Goal: Task Accomplishment & Management: Manage account settings

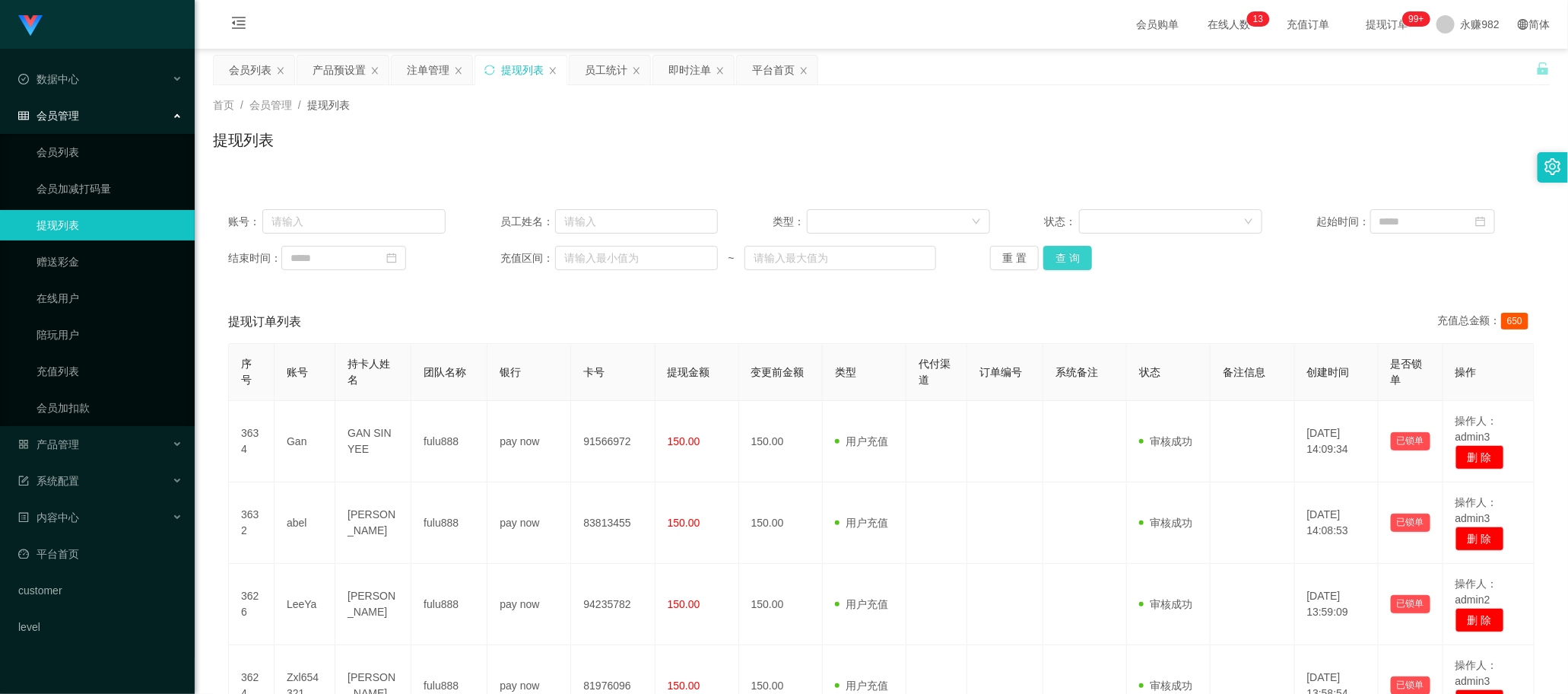
click at [1059, 262] on button "查 询" at bounding box center [1067, 258] width 49 height 25
click at [257, 71] on div "会员列表" at bounding box center [250, 70] width 42 height 29
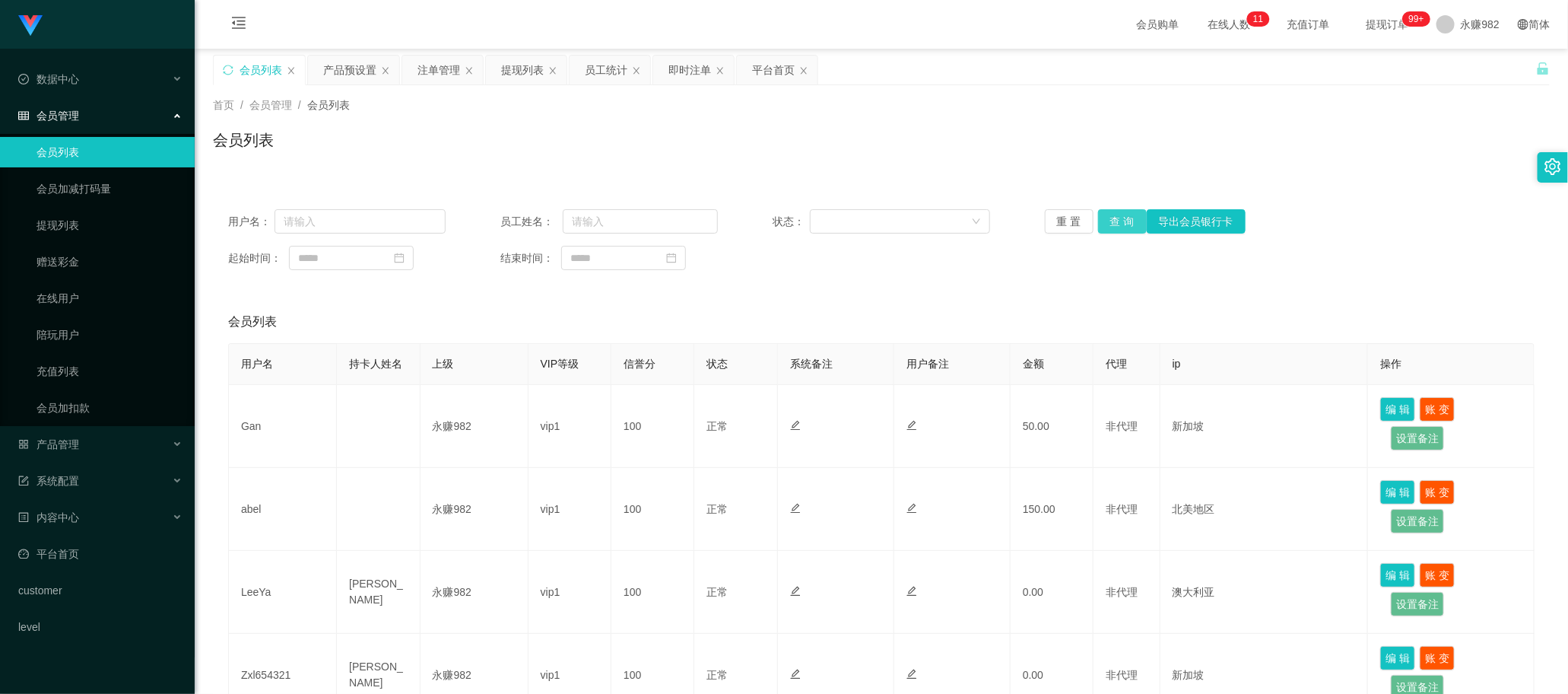
click at [1113, 226] on button "查 询" at bounding box center [1122, 222] width 49 height 25
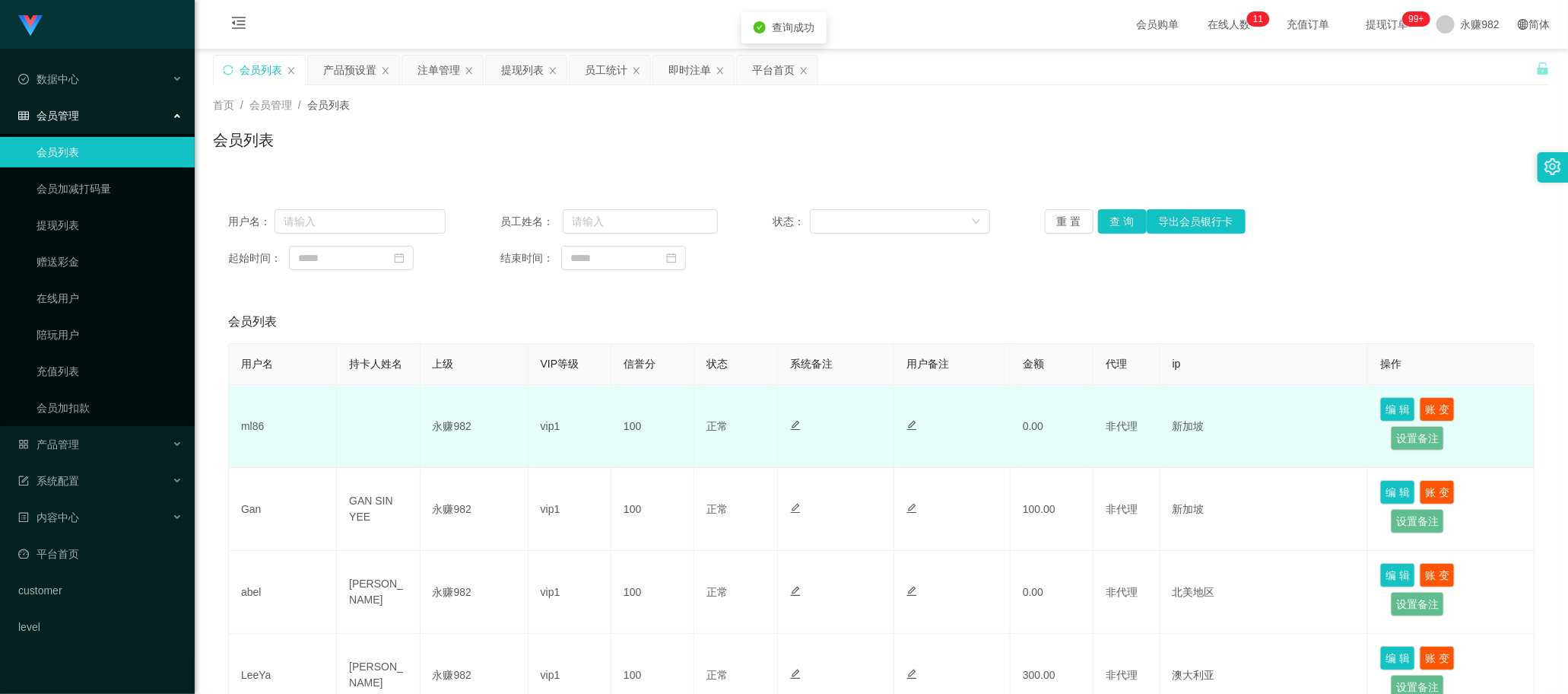
click at [250, 419] on td "ml86" at bounding box center [282, 426] width 108 height 83
copy td "ml86"
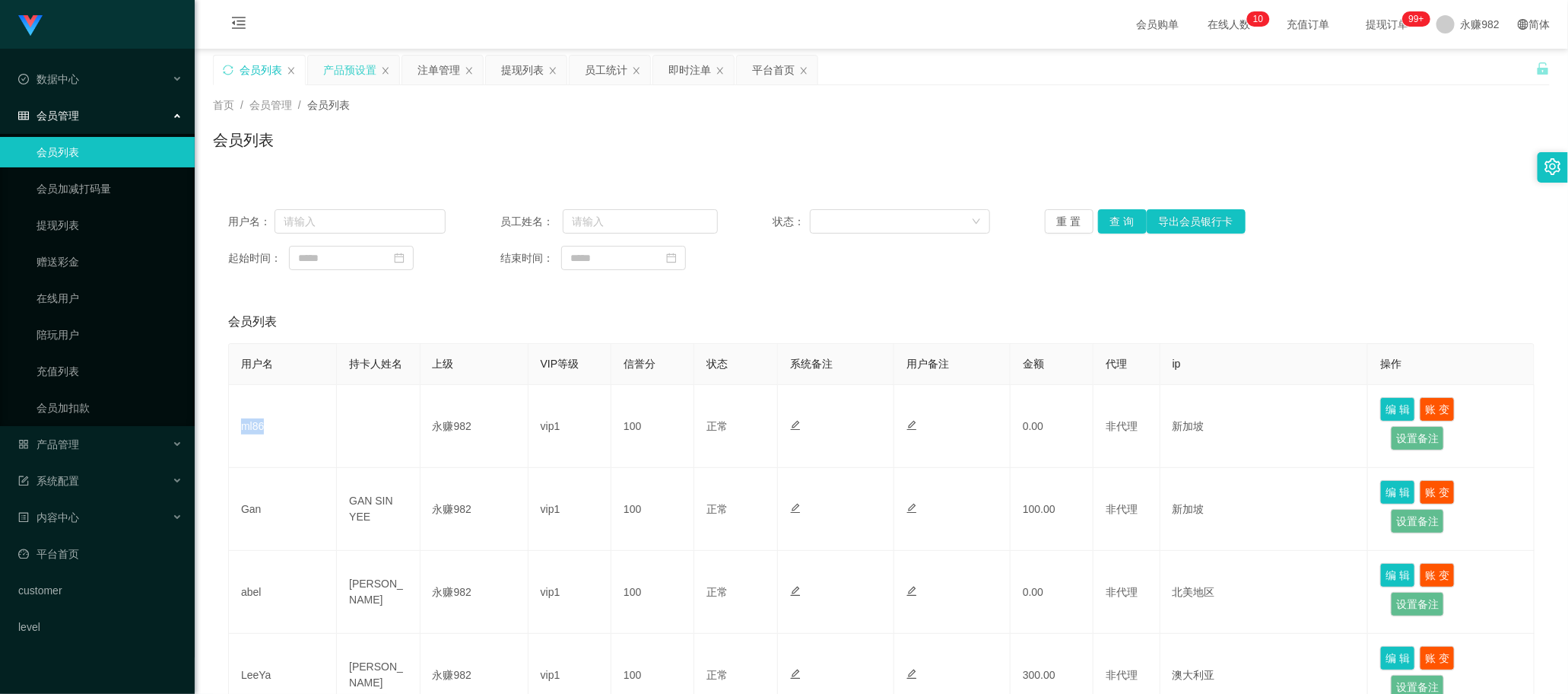
click at [349, 84] on div "产品预设置" at bounding box center [349, 70] width 53 height 29
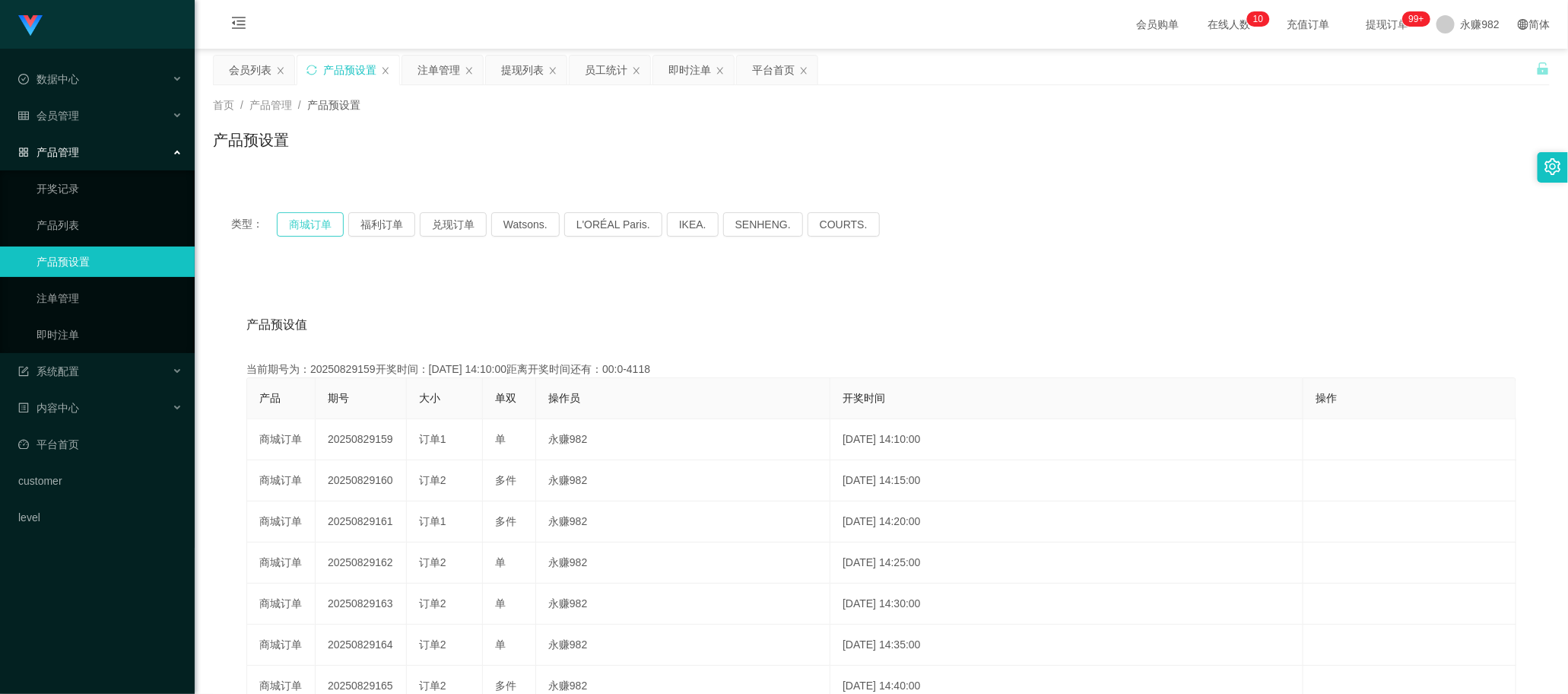
click at [303, 229] on button "商城订单" at bounding box center [311, 224] width 67 height 25
click at [426, 77] on div "注单管理" at bounding box center [439, 70] width 42 height 29
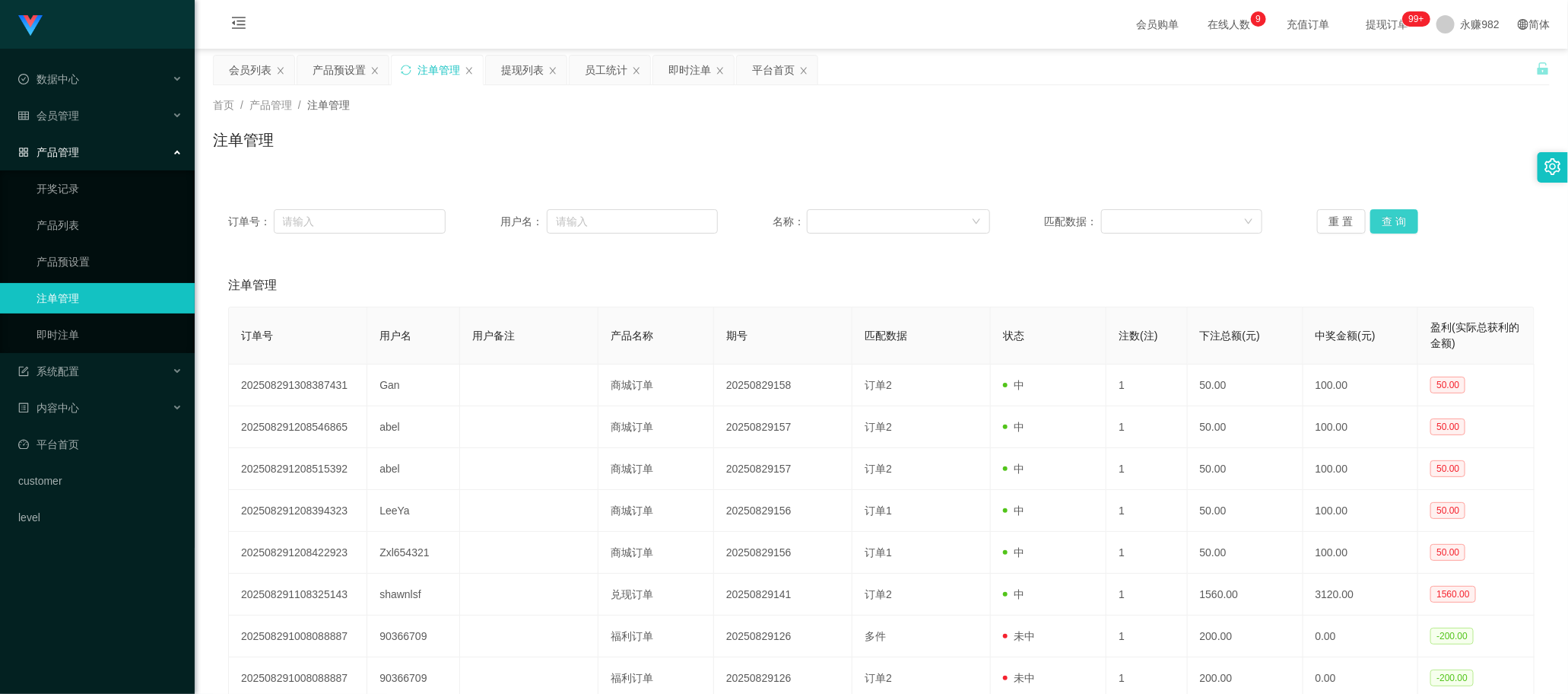
click at [1377, 219] on button "查 询" at bounding box center [1394, 222] width 49 height 25
click at [335, 71] on div "产品预设置" at bounding box center [339, 70] width 53 height 29
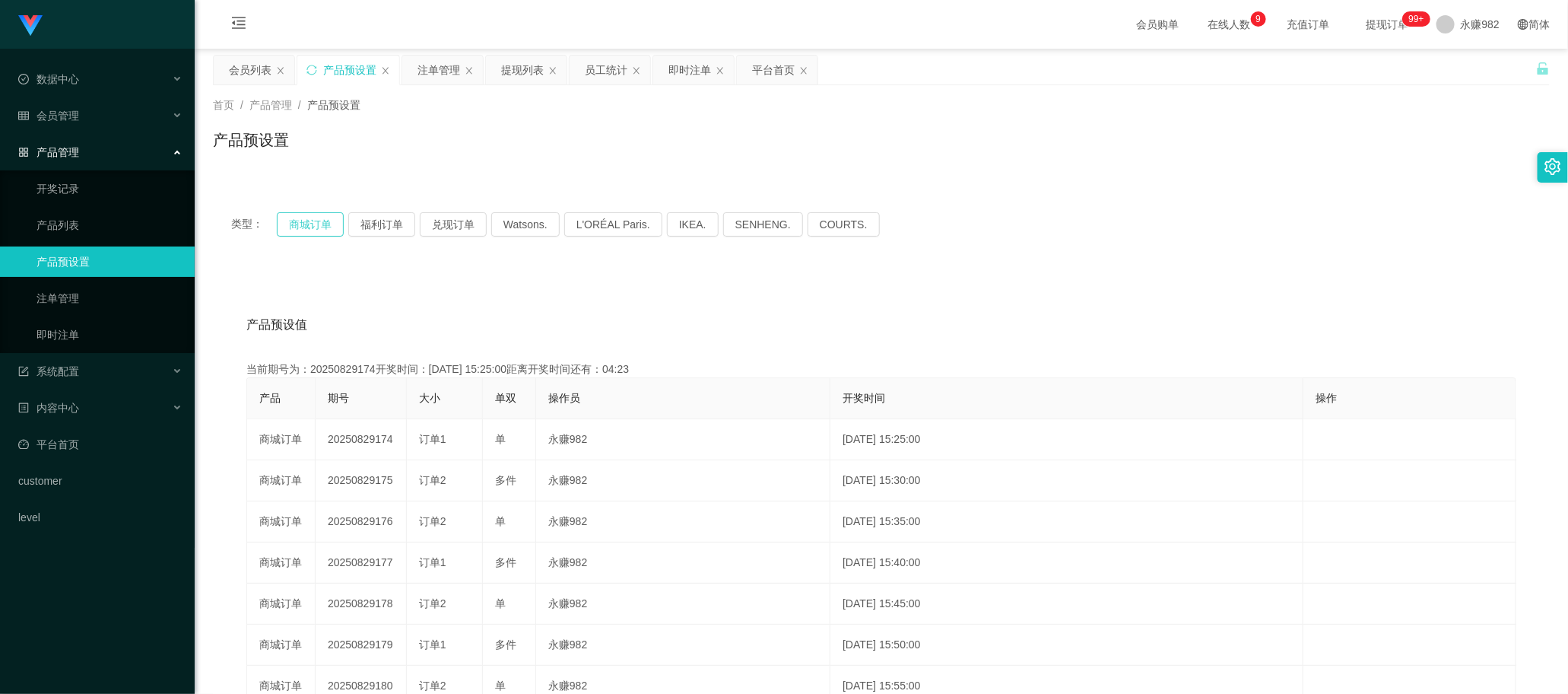
click at [298, 217] on button "商城订单" at bounding box center [311, 224] width 67 height 25
click at [431, 64] on div "注单管理" at bounding box center [439, 70] width 42 height 29
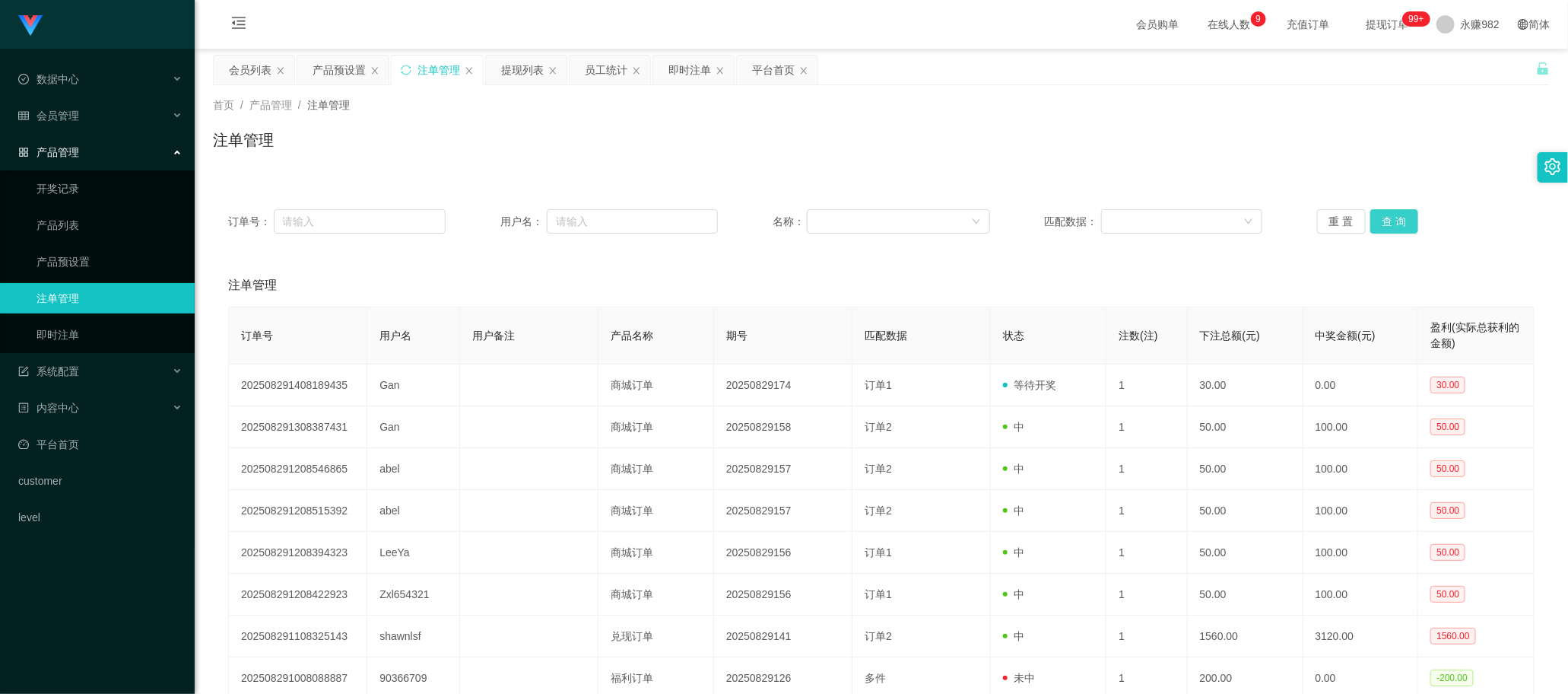
click at [1392, 225] on button "查 询" at bounding box center [1394, 222] width 49 height 25
click at [1385, 217] on button "查 询" at bounding box center [1394, 222] width 49 height 25
click at [508, 74] on div "提现列表" at bounding box center [522, 70] width 42 height 29
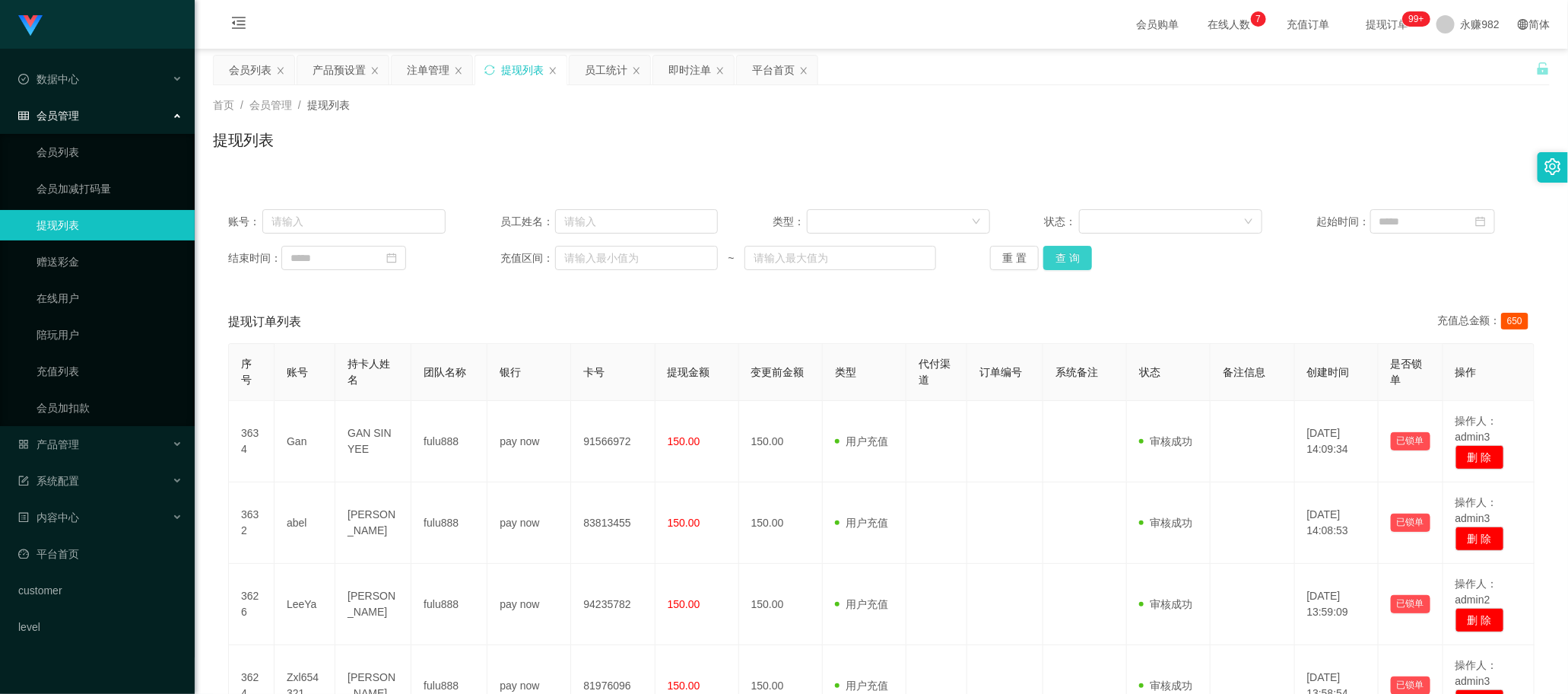
click at [1066, 251] on button "查 询" at bounding box center [1067, 258] width 49 height 25
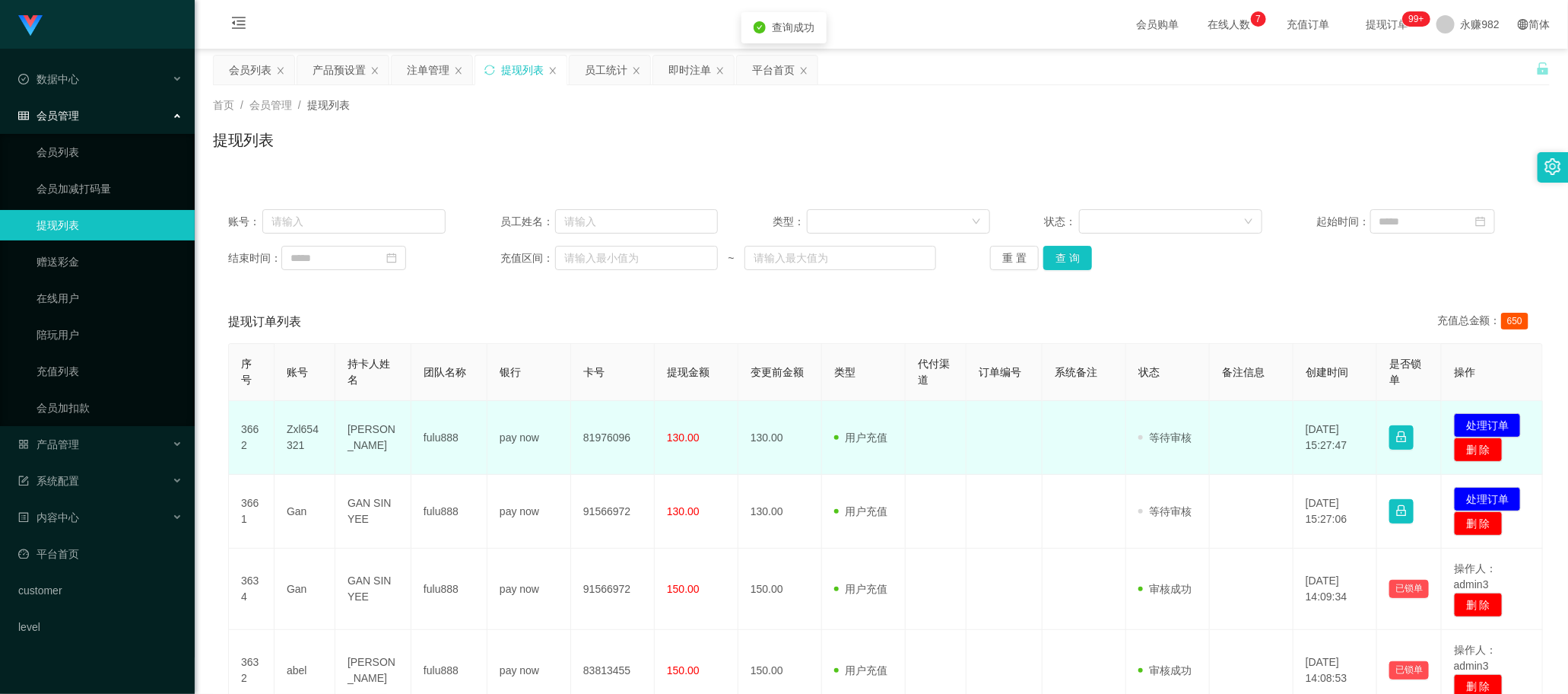
click at [303, 434] on td "Zxl654321" at bounding box center [304, 438] width 61 height 74
click at [289, 434] on td "Zxl654321" at bounding box center [304, 438] width 61 height 74
click at [290, 434] on td "Zxl654321" at bounding box center [304, 438] width 61 height 74
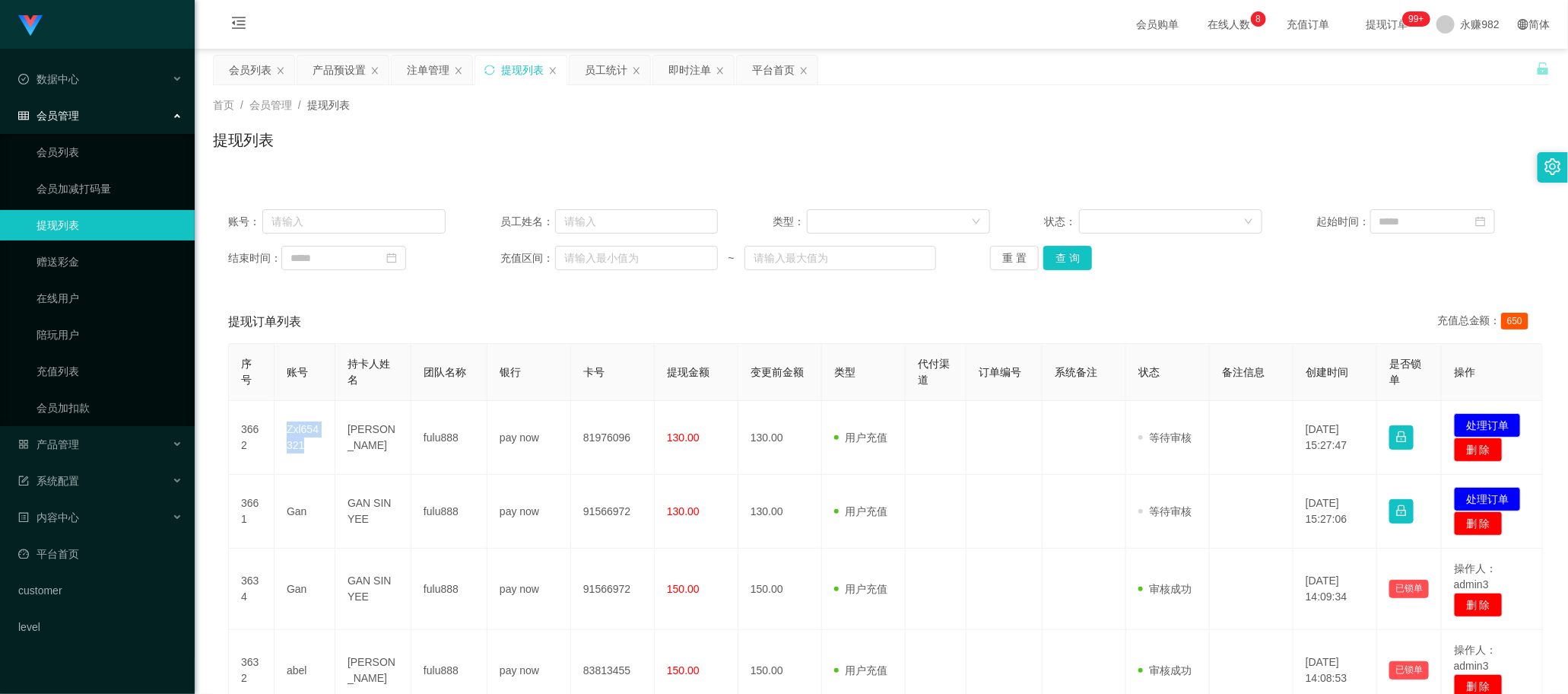
copy td "Zxl654321"
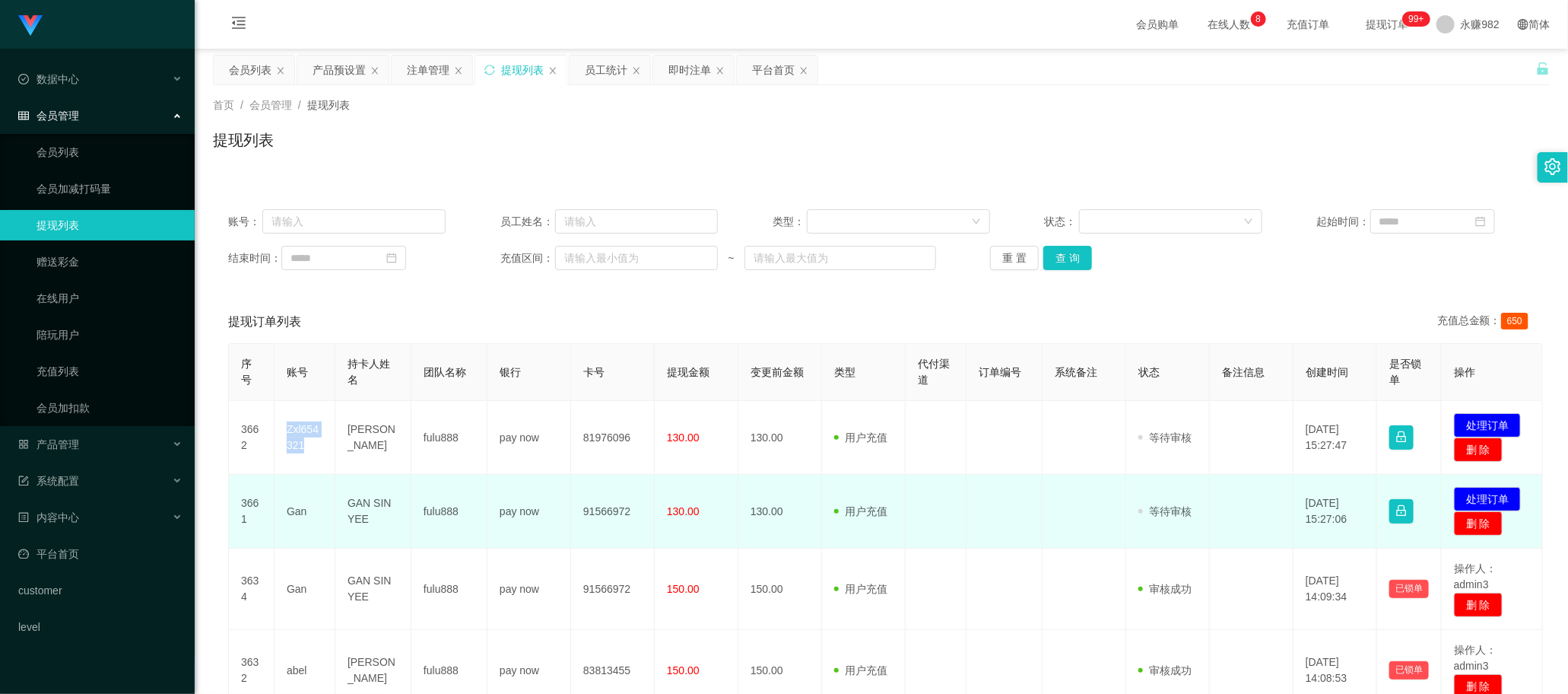
click at [296, 510] on td "Gan" at bounding box center [304, 512] width 61 height 74
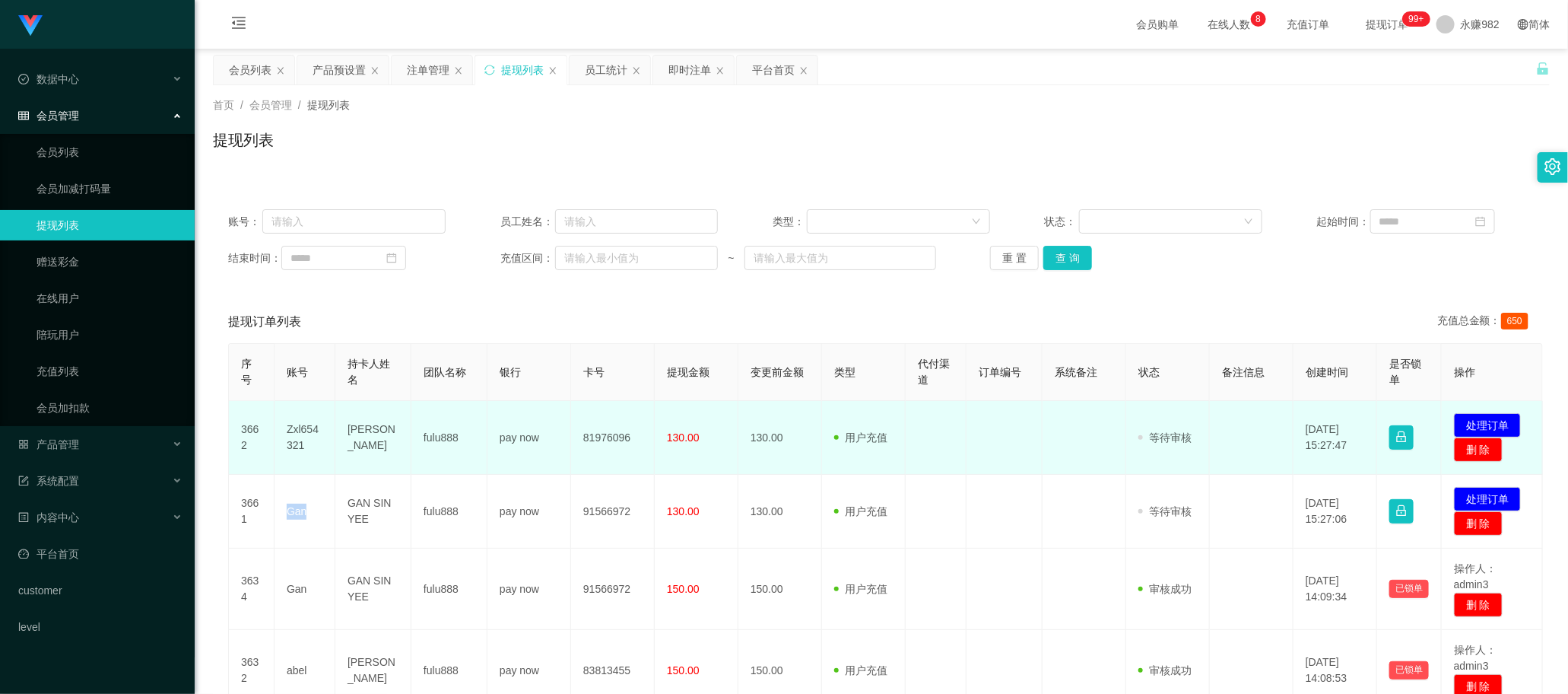
copy td "Gan"
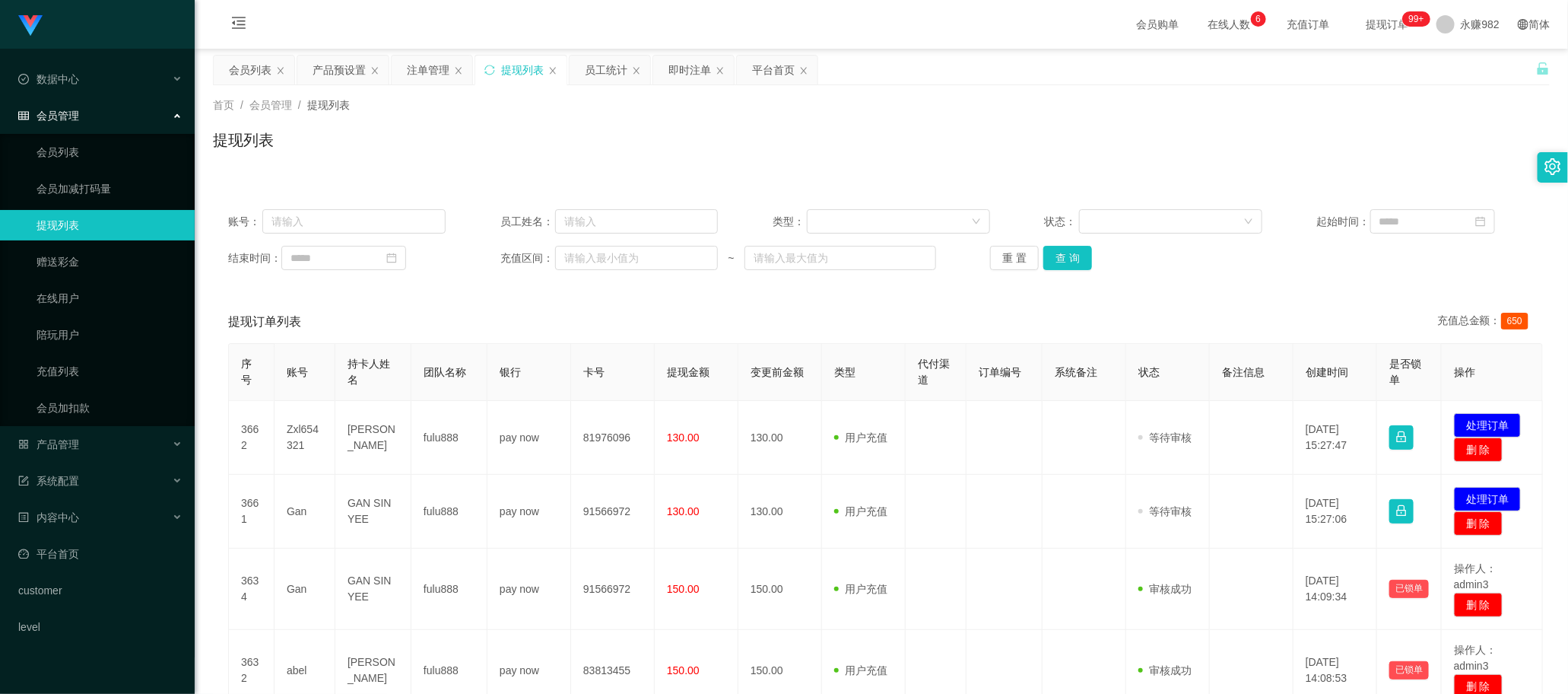
click at [912, 320] on div "提现订单列表 充值总金额： 650" at bounding box center [882, 321] width 1306 height 42
click at [1063, 260] on button "查 询" at bounding box center [1067, 258] width 49 height 25
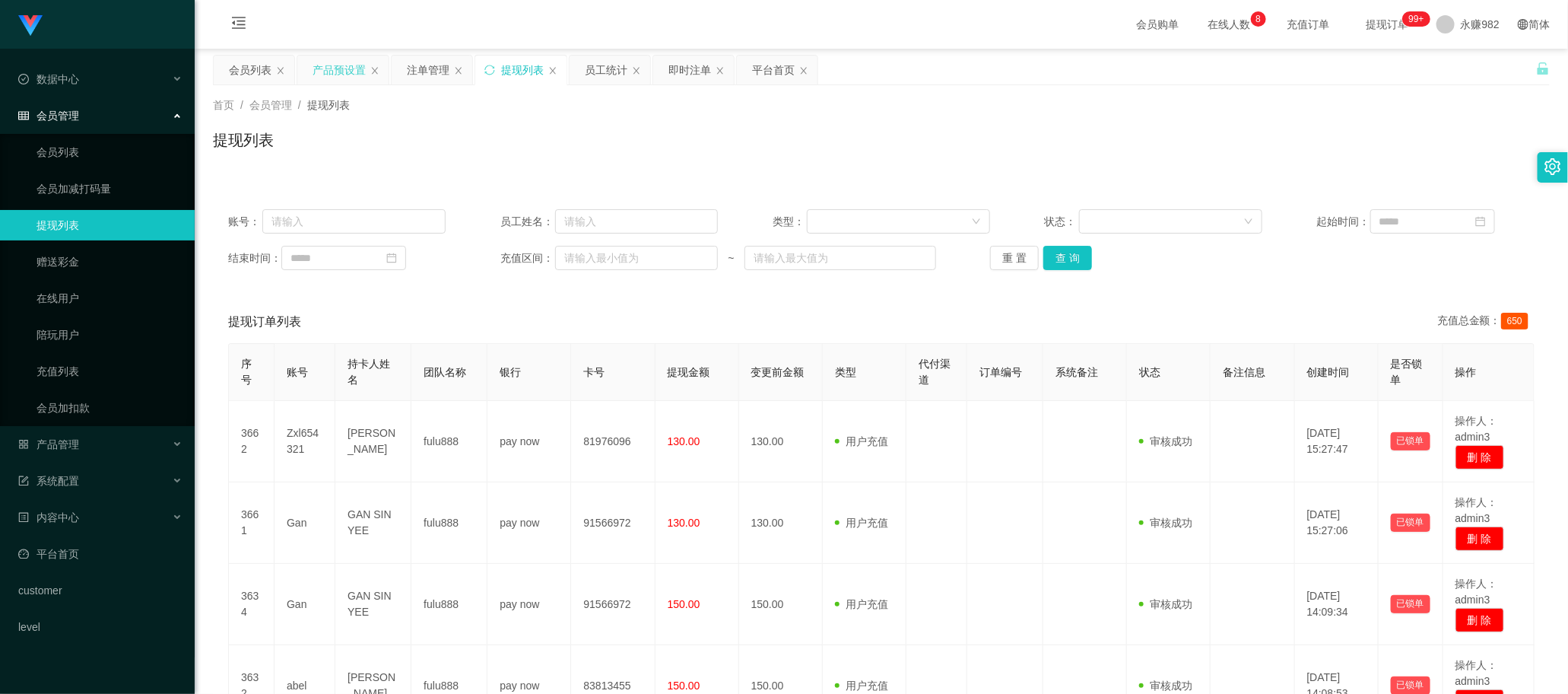
click at [324, 79] on div "产品预设置" at bounding box center [339, 70] width 53 height 29
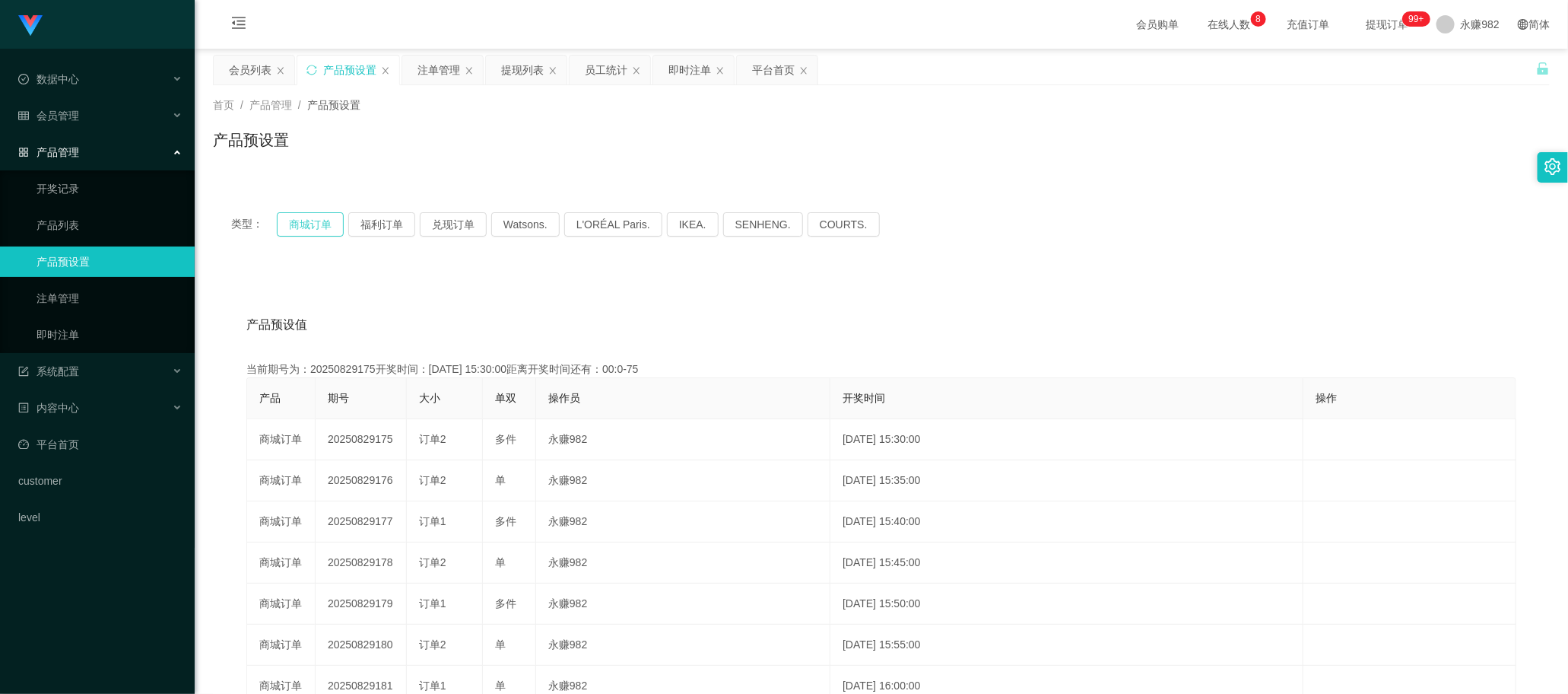
click at [309, 218] on button "商城订单" at bounding box center [311, 224] width 67 height 25
click at [318, 221] on button "商城订单" at bounding box center [311, 224] width 67 height 25
click at [433, 77] on div "注单管理" at bounding box center [439, 70] width 42 height 29
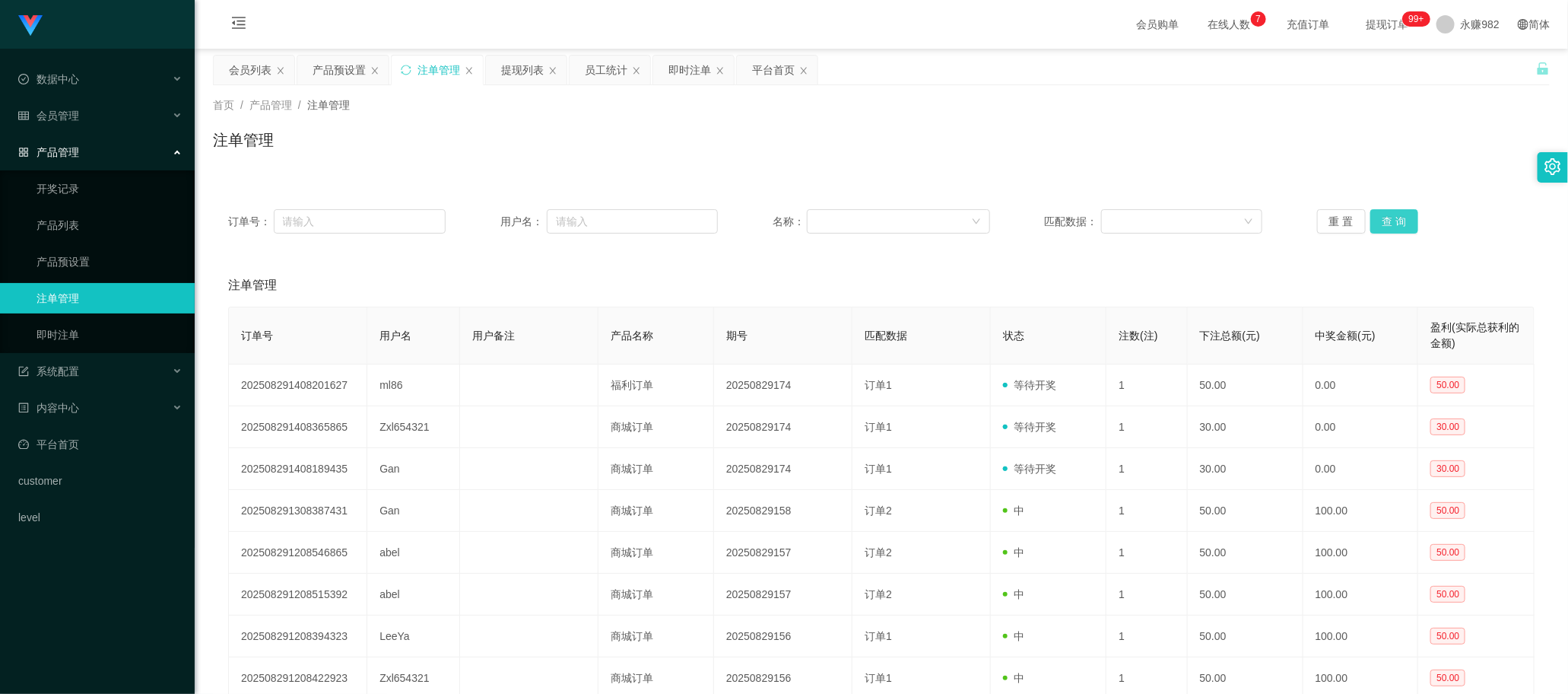
click at [1394, 212] on button "查 询" at bounding box center [1394, 222] width 49 height 25
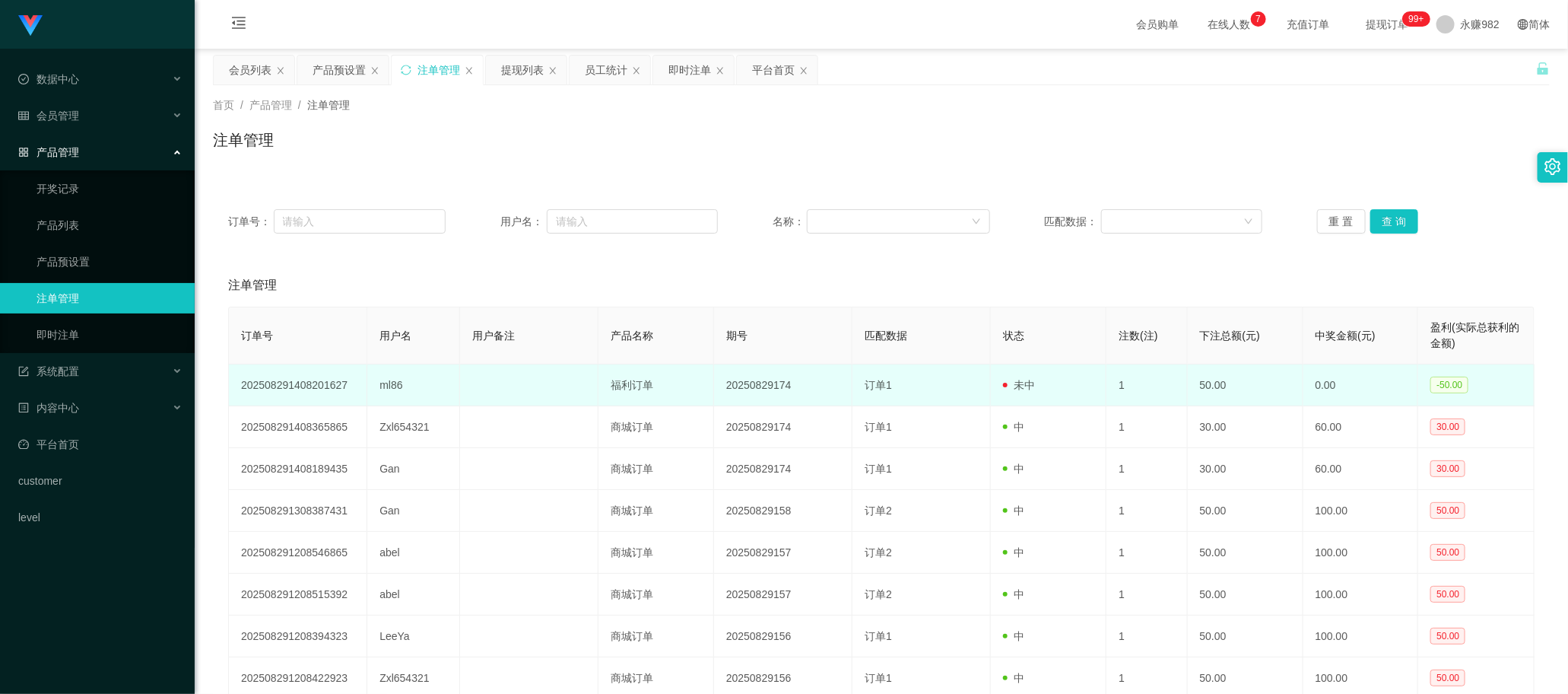
click at [393, 382] on td "ml86" at bounding box center [413, 385] width 93 height 41
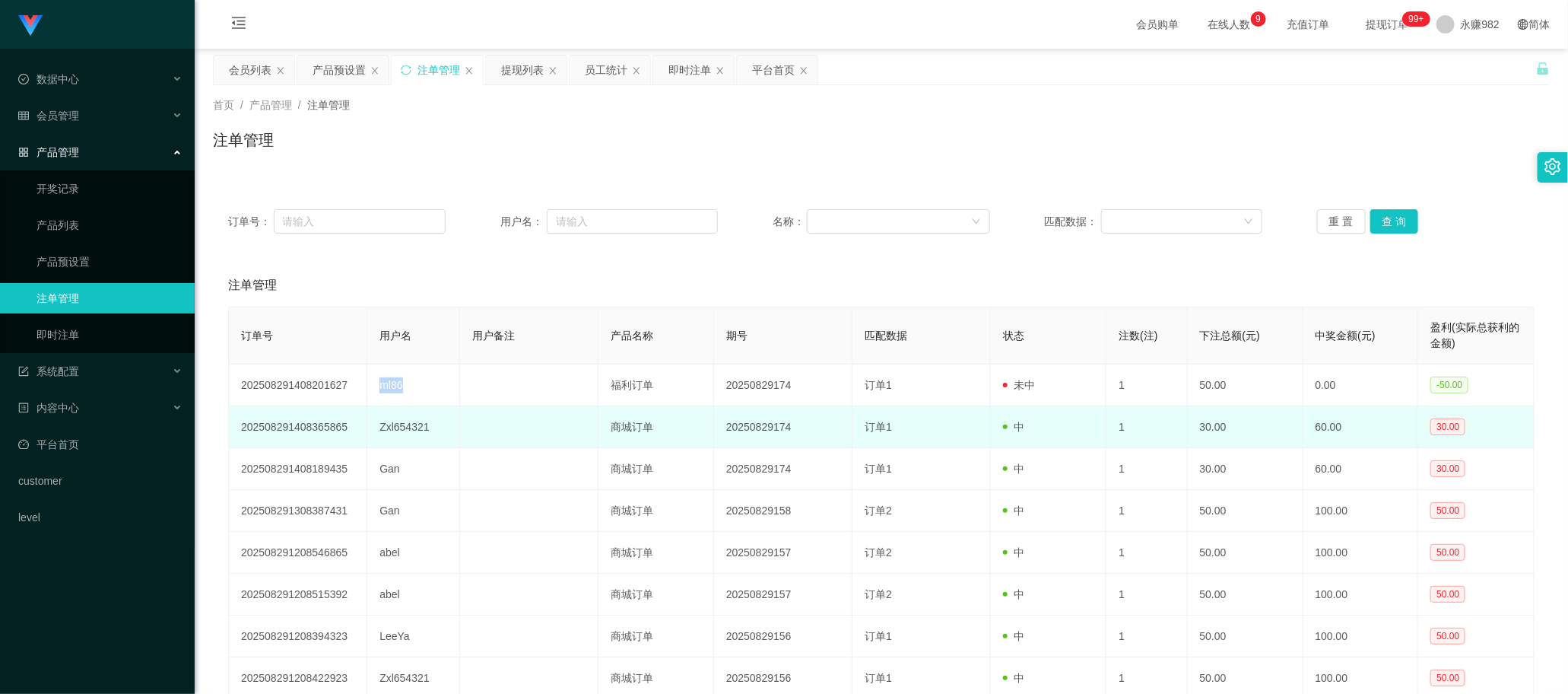
copy td "ml86"
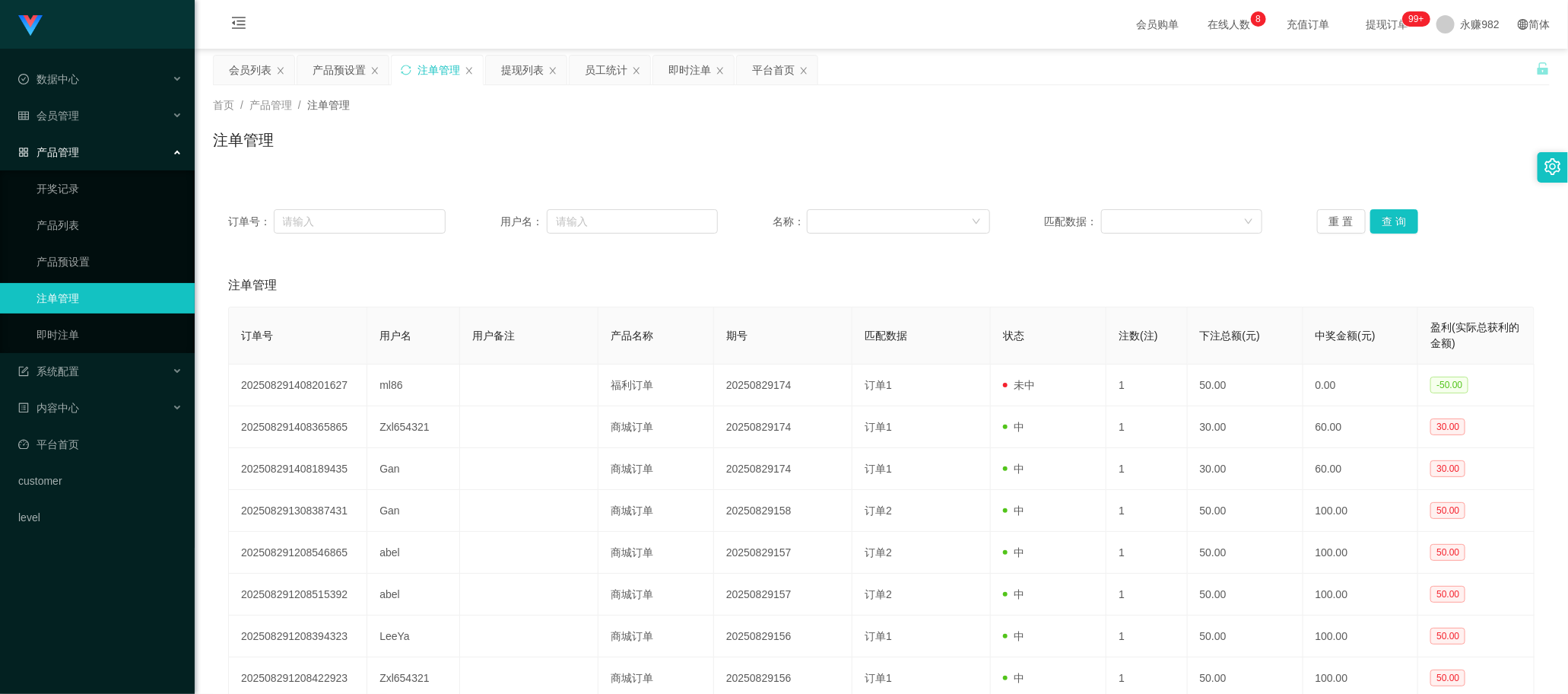
click at [951, 340] on th "匹配数据" at bounding box center [921, 336] width 139 height 57
click at [1398, 217] on button "查 询" at bounding box center [1394, 222] width 49 height 25
click at [333, 69] on div "产品预设置" at bounding box center [339, 70] width 53 height 29
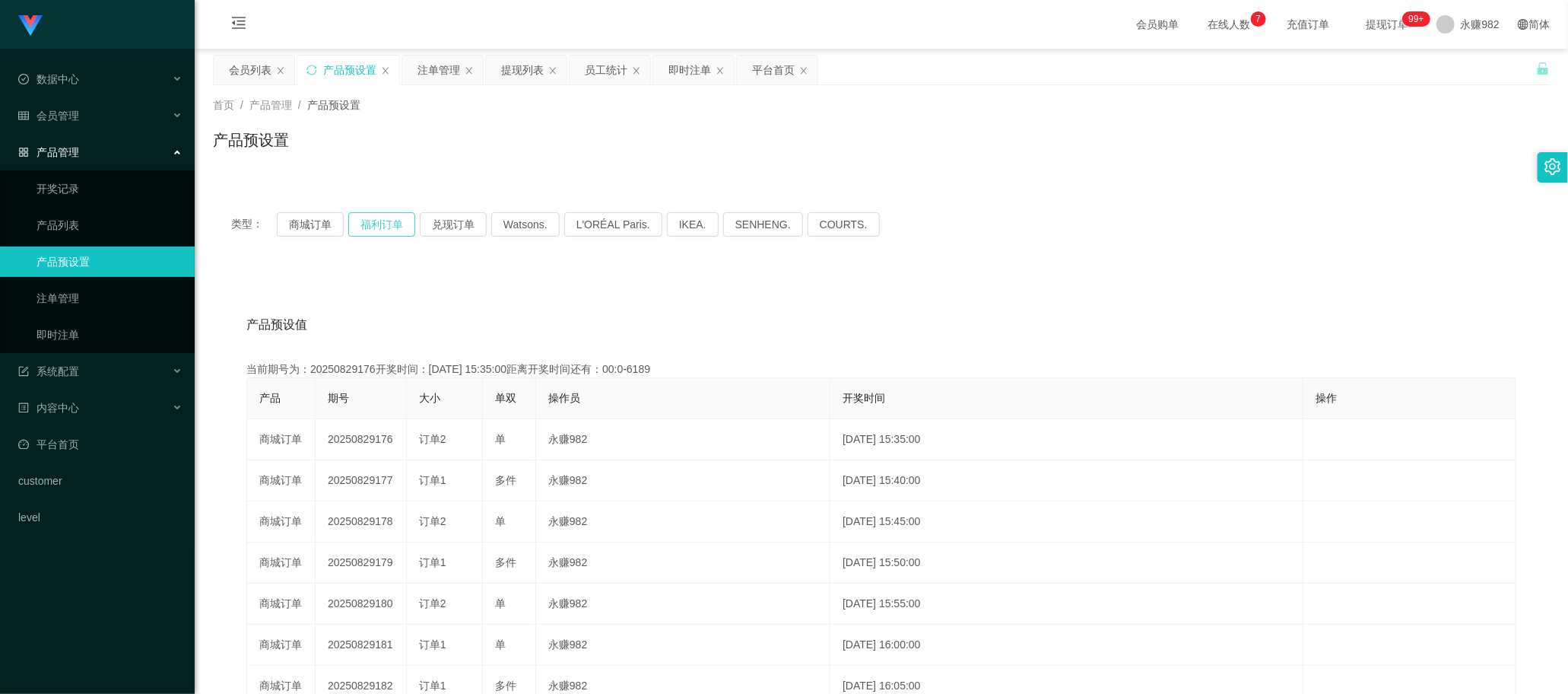
click at [374, 226] on button "福利订单" at bounding box center [382, 224] width 67 height 25
click at [731, 324] on div "产品预设值 添加期号" at bounding box center [881, 325] width 1270 height 42
click at [424, 72] on div "注单管理" at bounding box center [439, 70] width 42 height 29
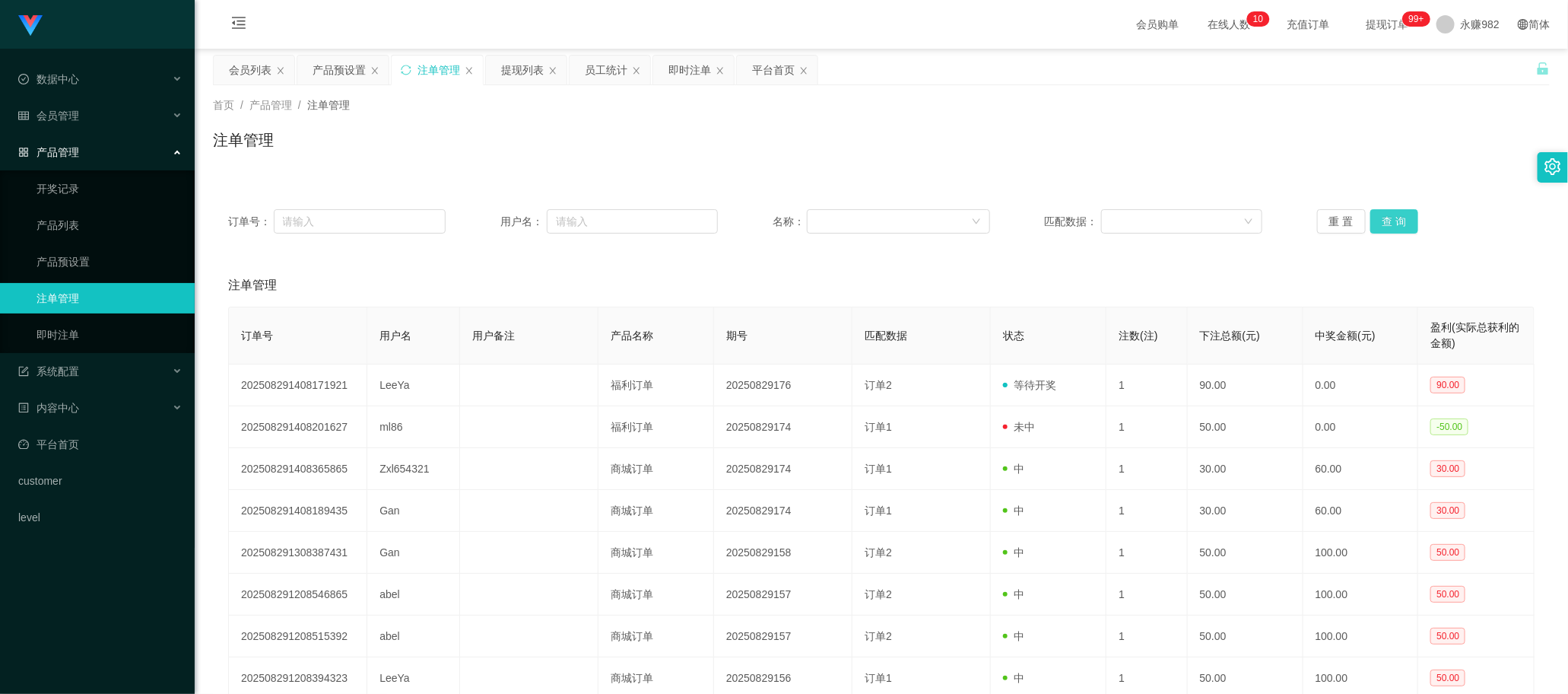
click at [1381, 215] on button "查 询" at bounding box center [1394, 222] width 49 height 25
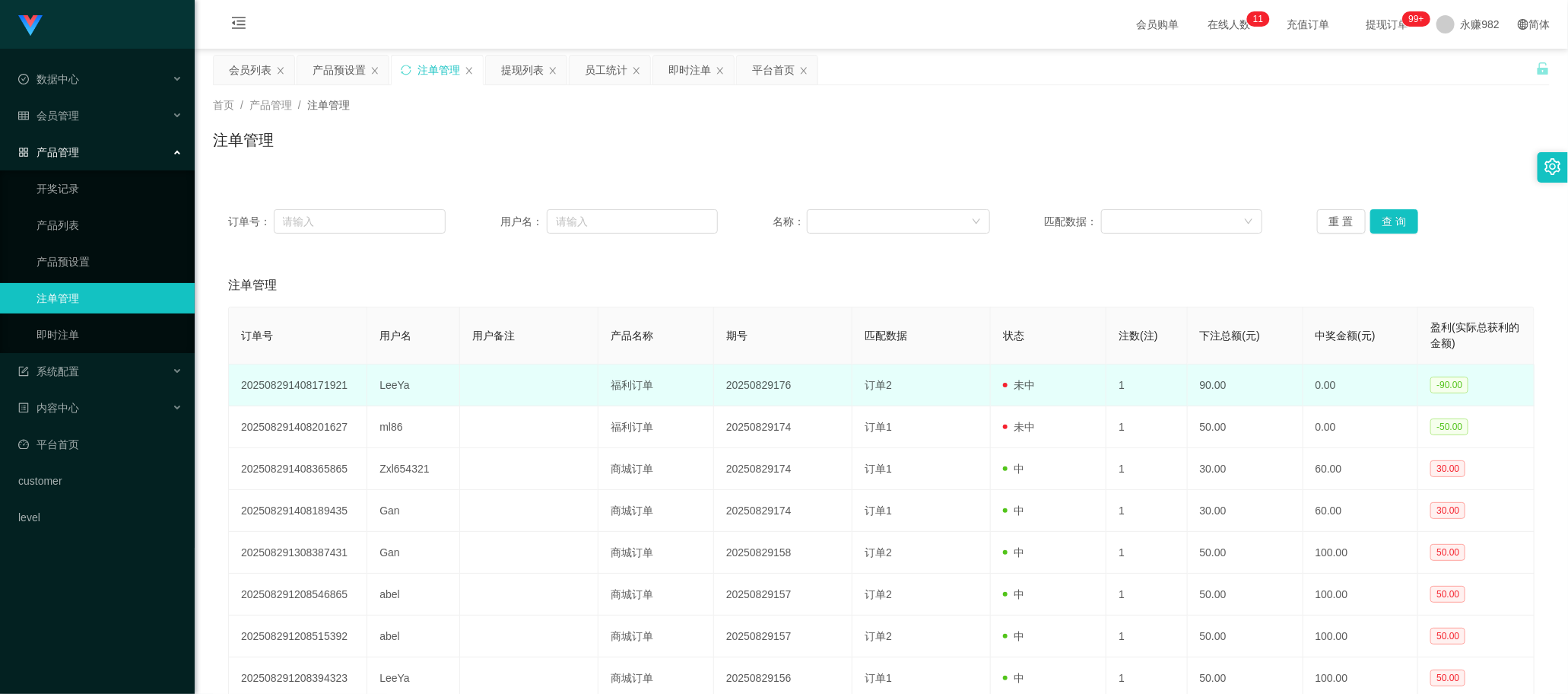
click at [401, 382] on td "LeeYa" at bounding box center [413, 385] width 93 height 41
copy td "LeeYa"
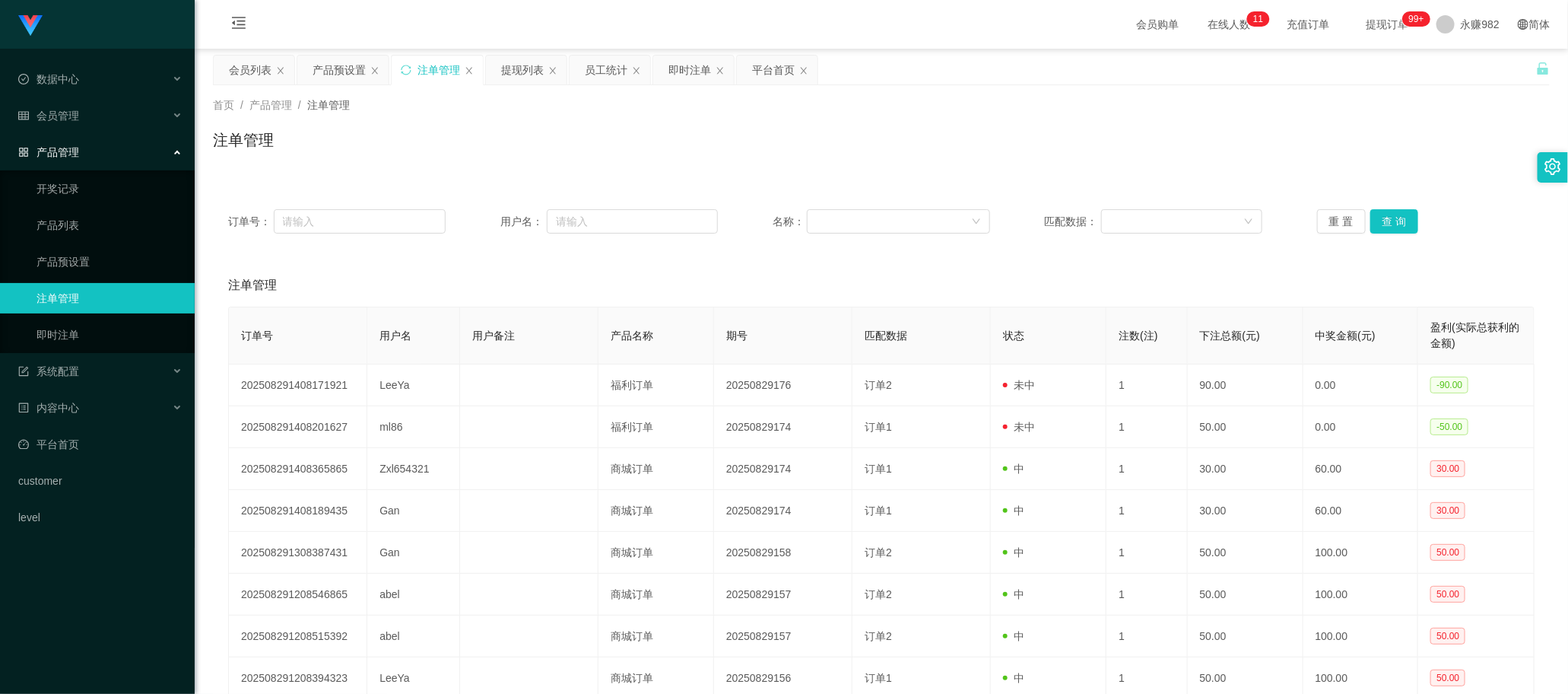
click at [910, 283] on div "注单管理" at bounding box center [882, 285] width 1306 height 42
click at [1393, 223] on button "查 询" at bounding box center [1394, 222] width 49 height 25
click at [514, 80] on div "提现列表" at bounding box center [522, 70] width 42 height 29
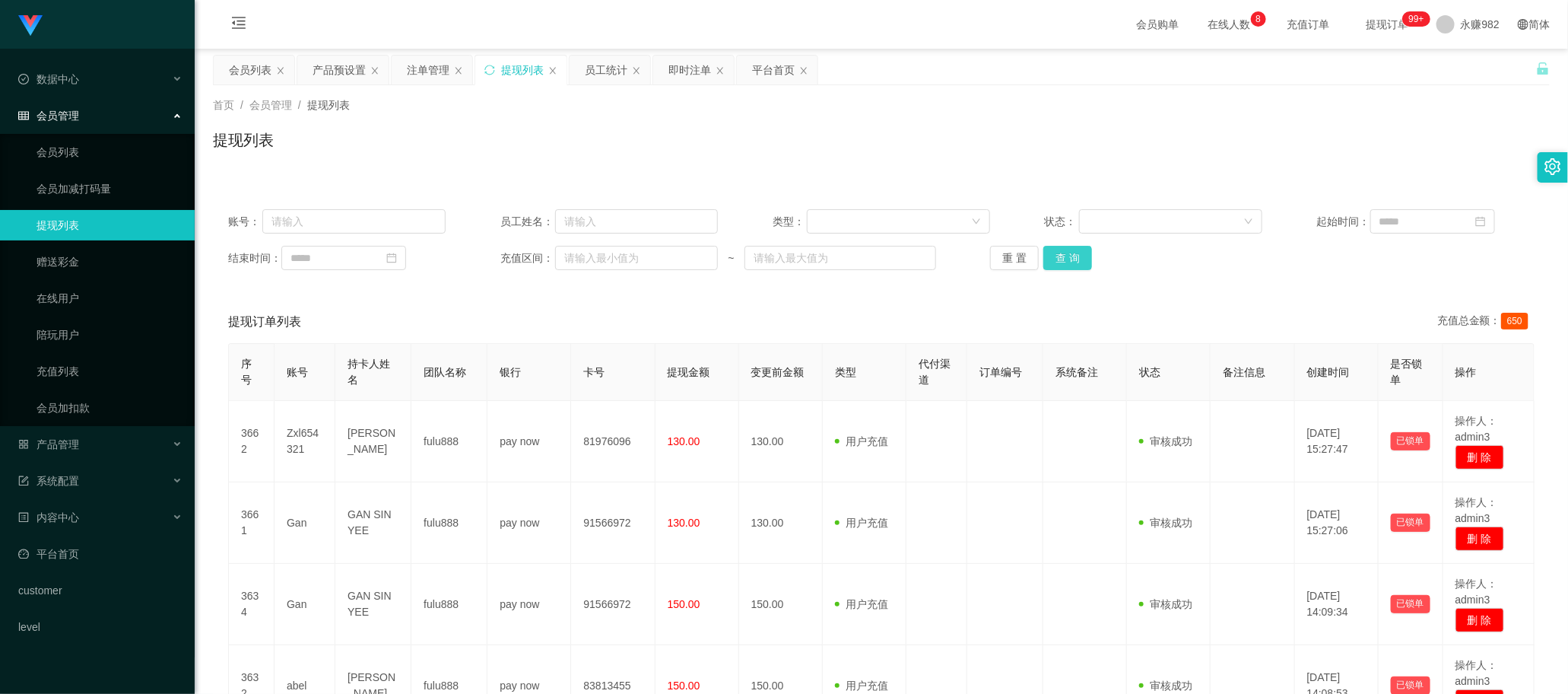
click at [1066, 264] on button "查 询" at bounding box center [1067, 258] width 49 height 25
click at [875, 306] on div "提现订单列表 充值总金额： 650" at bounding box center [882, 321] width 1306 height 42
click at [1077, 257] on button "查 询" at bounding box center [1067, 258] width 49 height 25
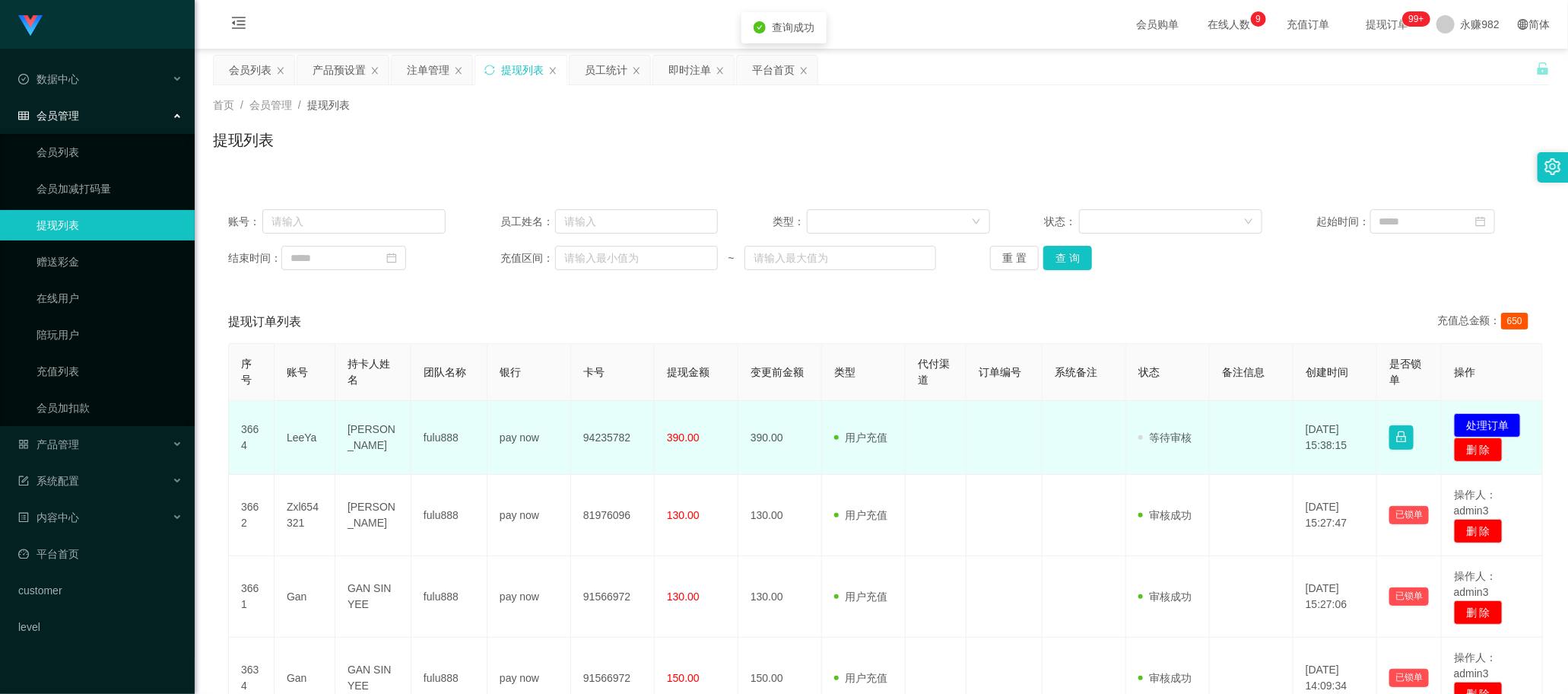
click at [289, 441] on td "LeeYa" at bounding box center [304, 438] width 61 height 74
copy td "LeeYa"
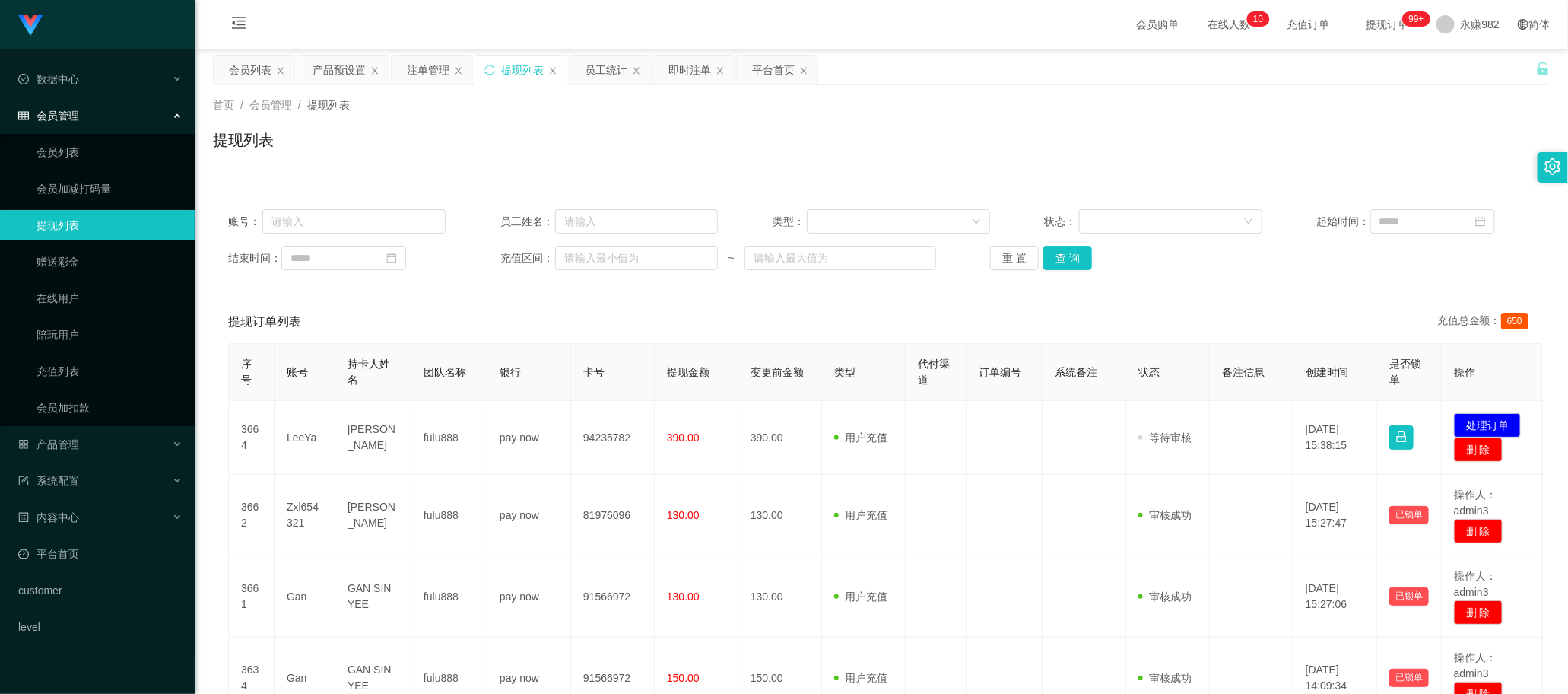
drag, startPoint x: 784, startPoint y: 306, endPoint x: 1058, endPoint y: 306, distance: 274.0
click at [784, 306] on div "提现订单列表 充值总金额： 650" at bounding box center [882, 321] width 1306 height 42
click at [1077, 262] on button "查 询" at bounding box center [1067, 258] width 49 height 25
click at [777, 318] on div "提现订单列表 充值总金额： 650" at bounding box center [882, 321] width 1306 height 42
click at [1062, 255] on button "查 询" at bounding box center [1067, 258] width 49 height 25
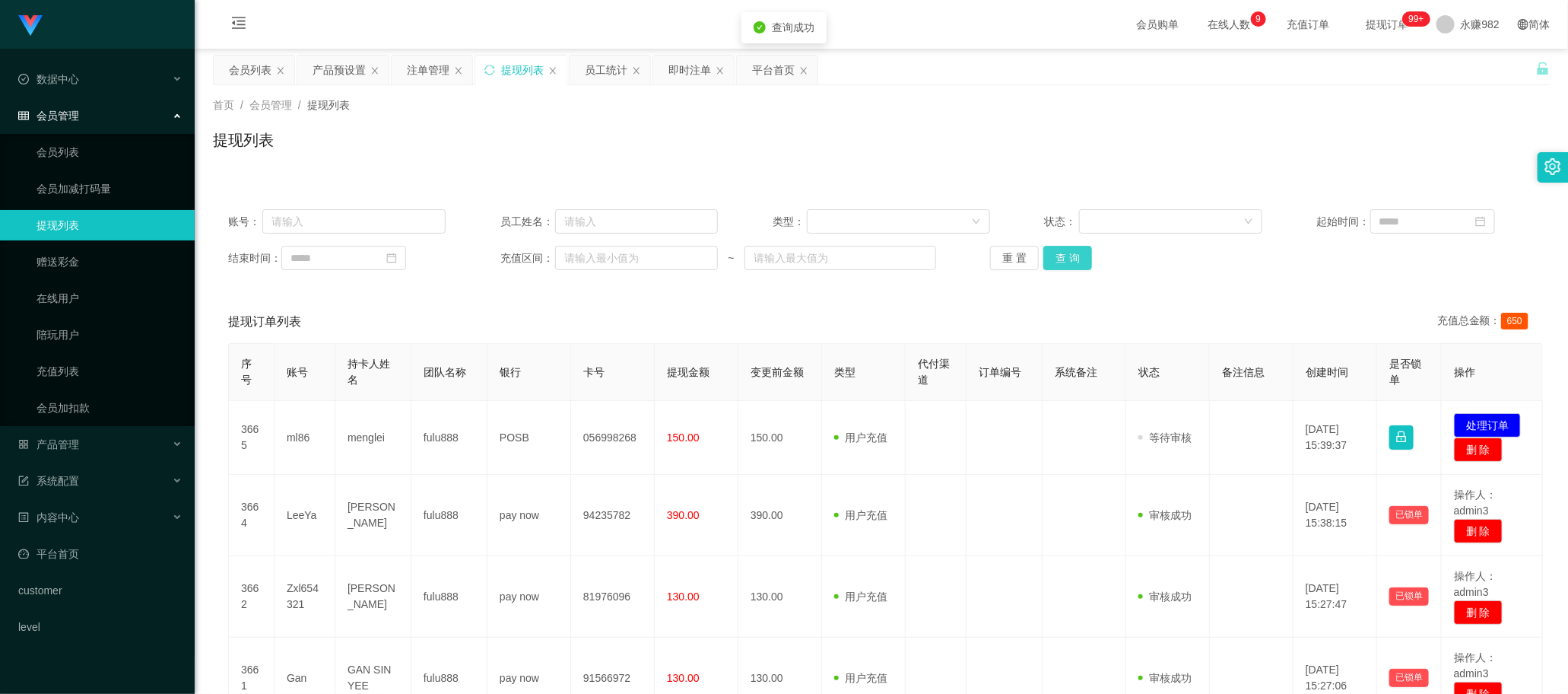
click at [1062, 255] on button "查 询" at bounding box center [1067, 258] width 49 height 25
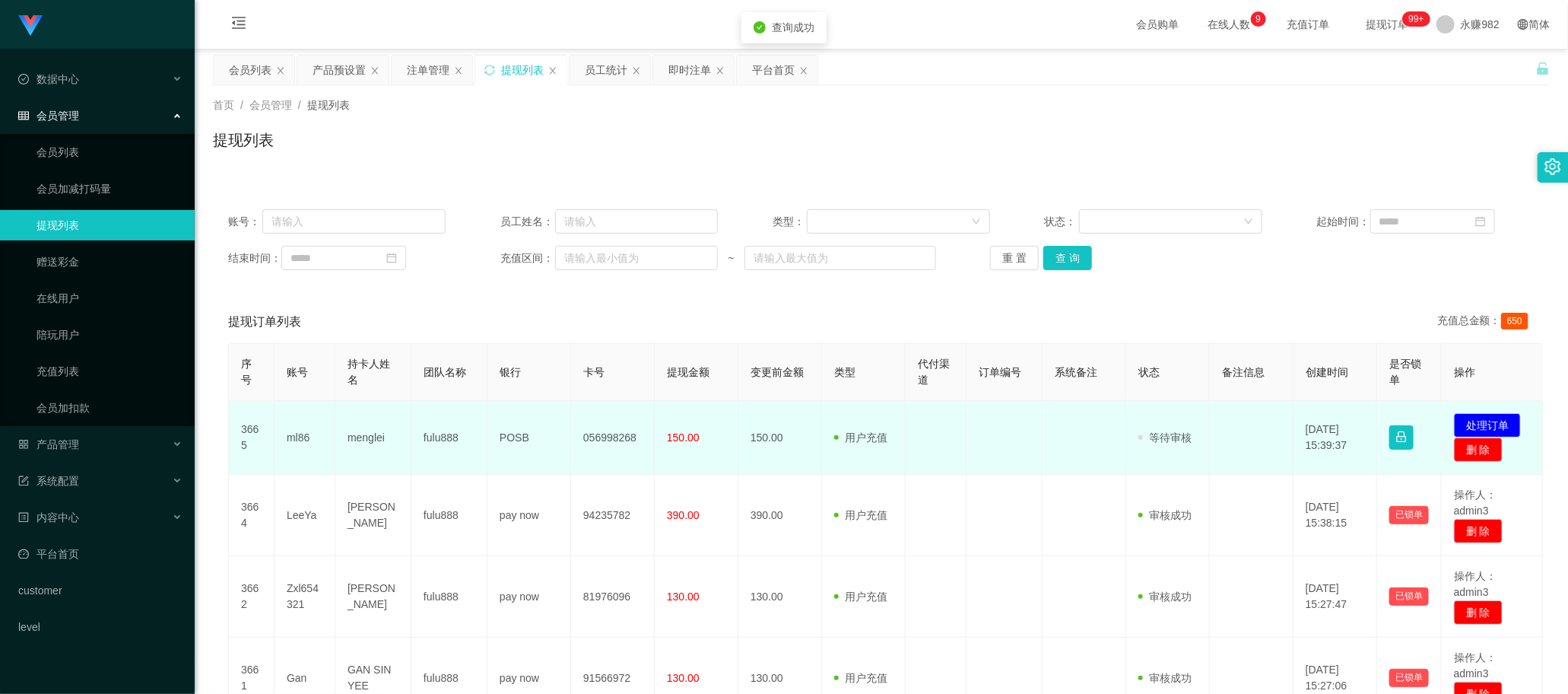
click at [300, 438] on td "ml86" at bounding box center [304, 438] width 61 height 74
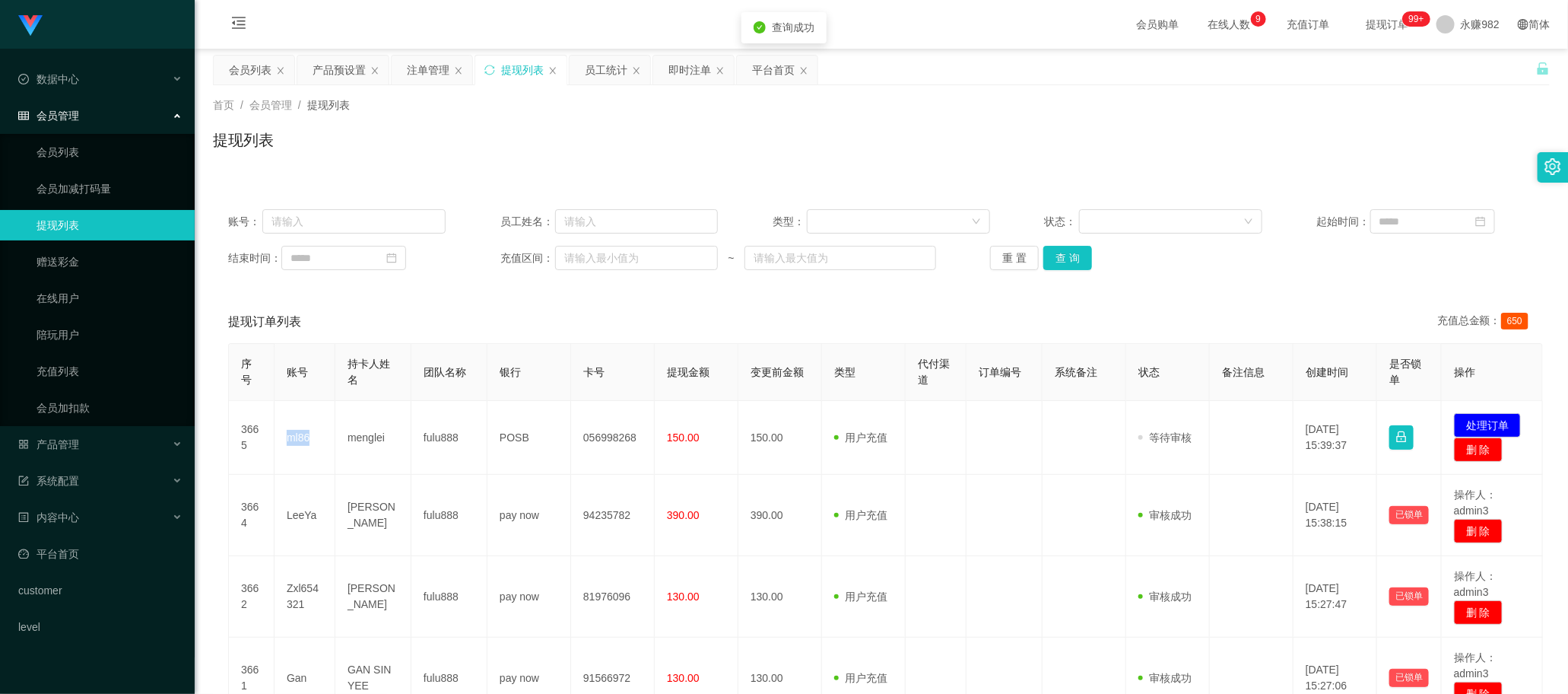
copy td "ml86"
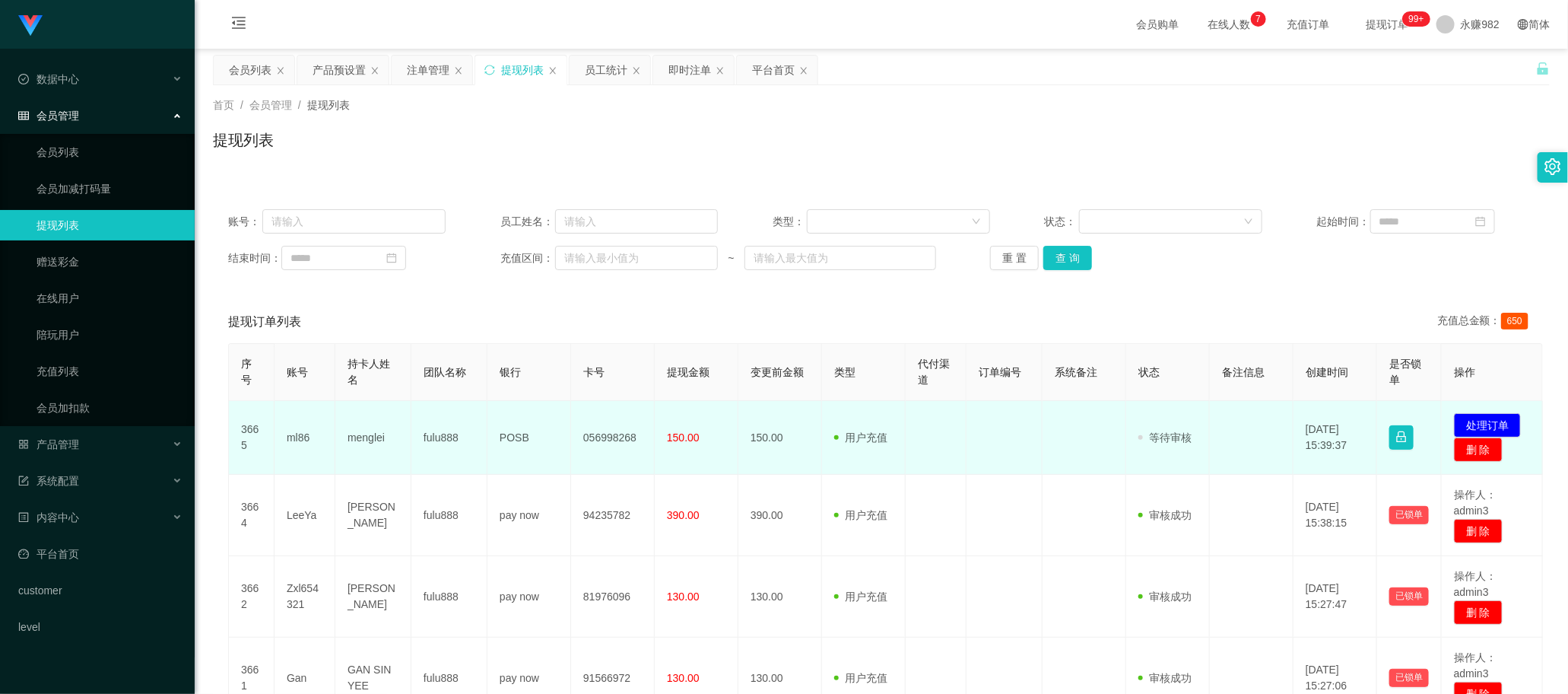
click at [374, 434] on td "menglei" at bounding box center [373, 438] width 76 height 74
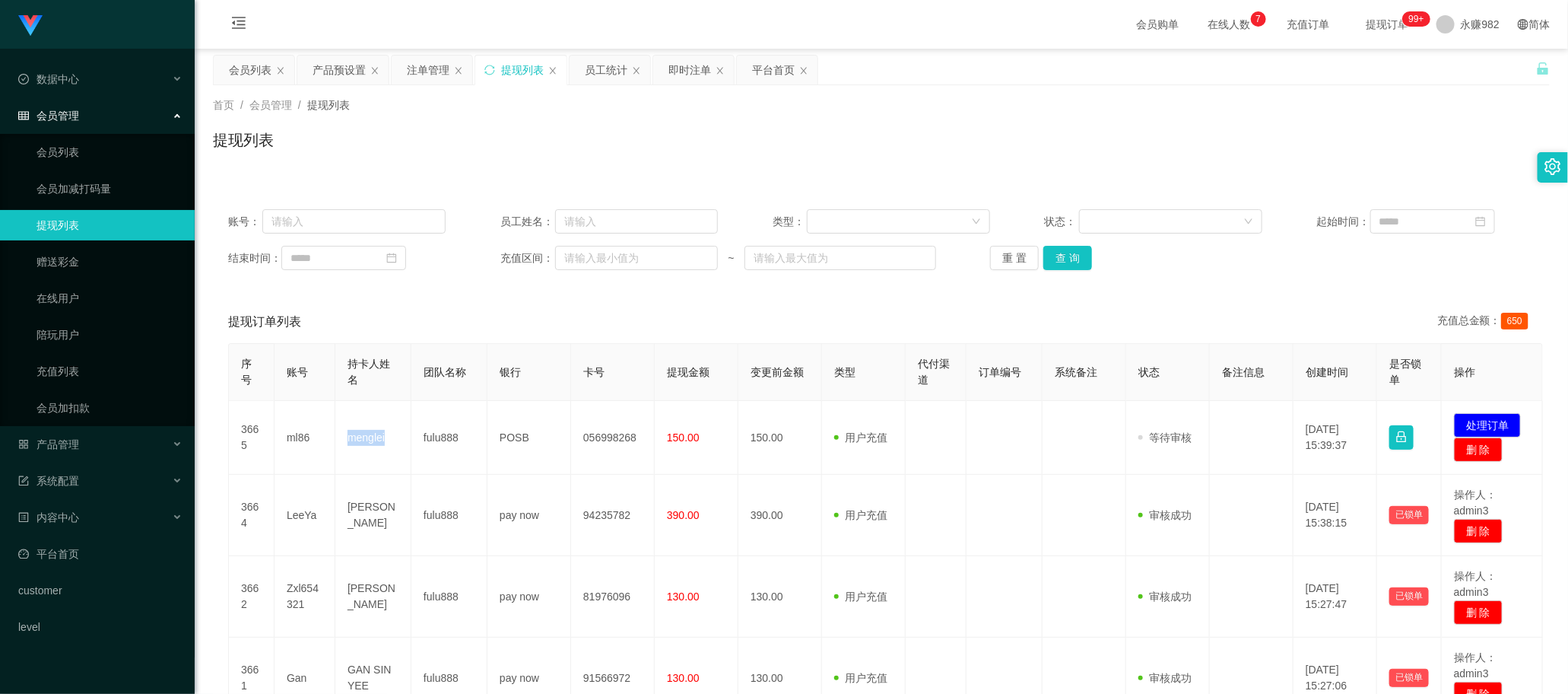
copy td "menglei"
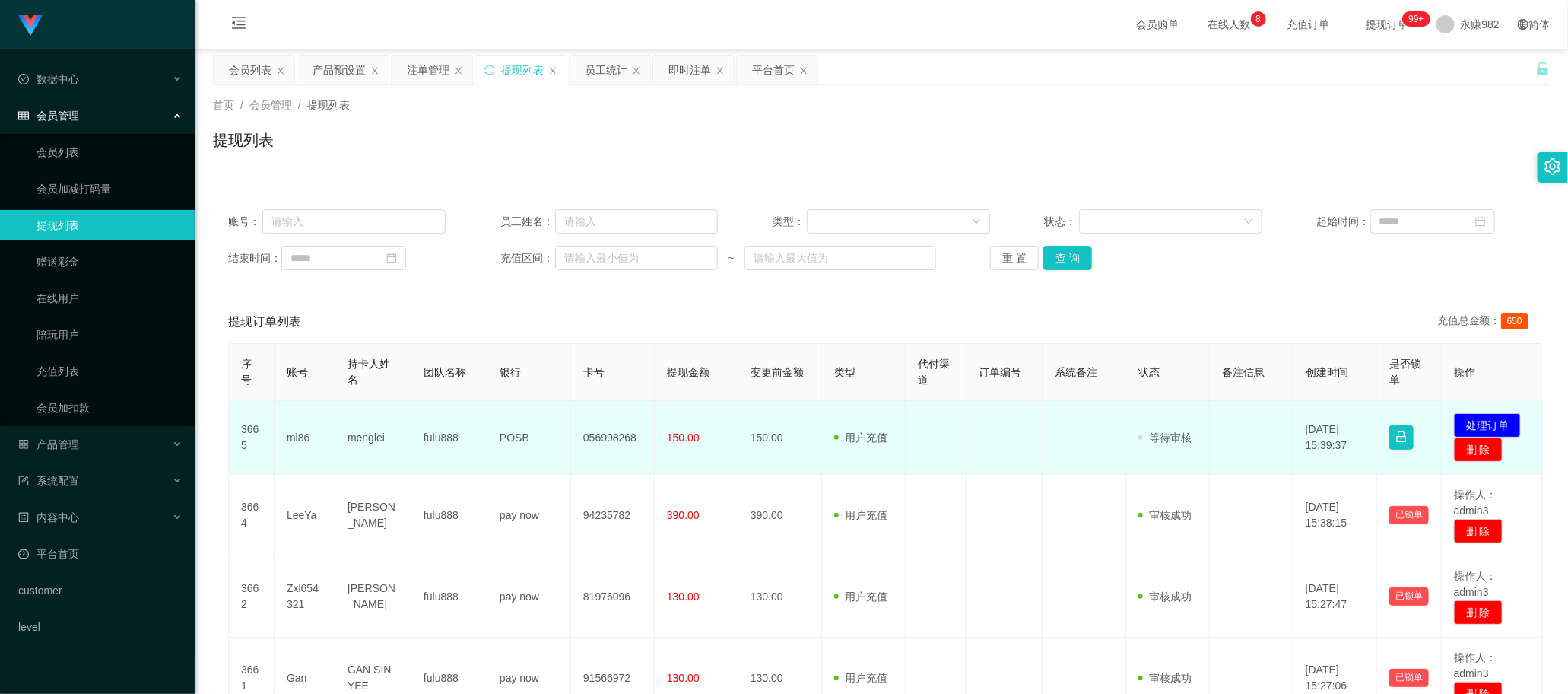
click at [291, 438] on td "ml86" at bounding box center [304, 438] width 61 height 74
copy td "ml86"
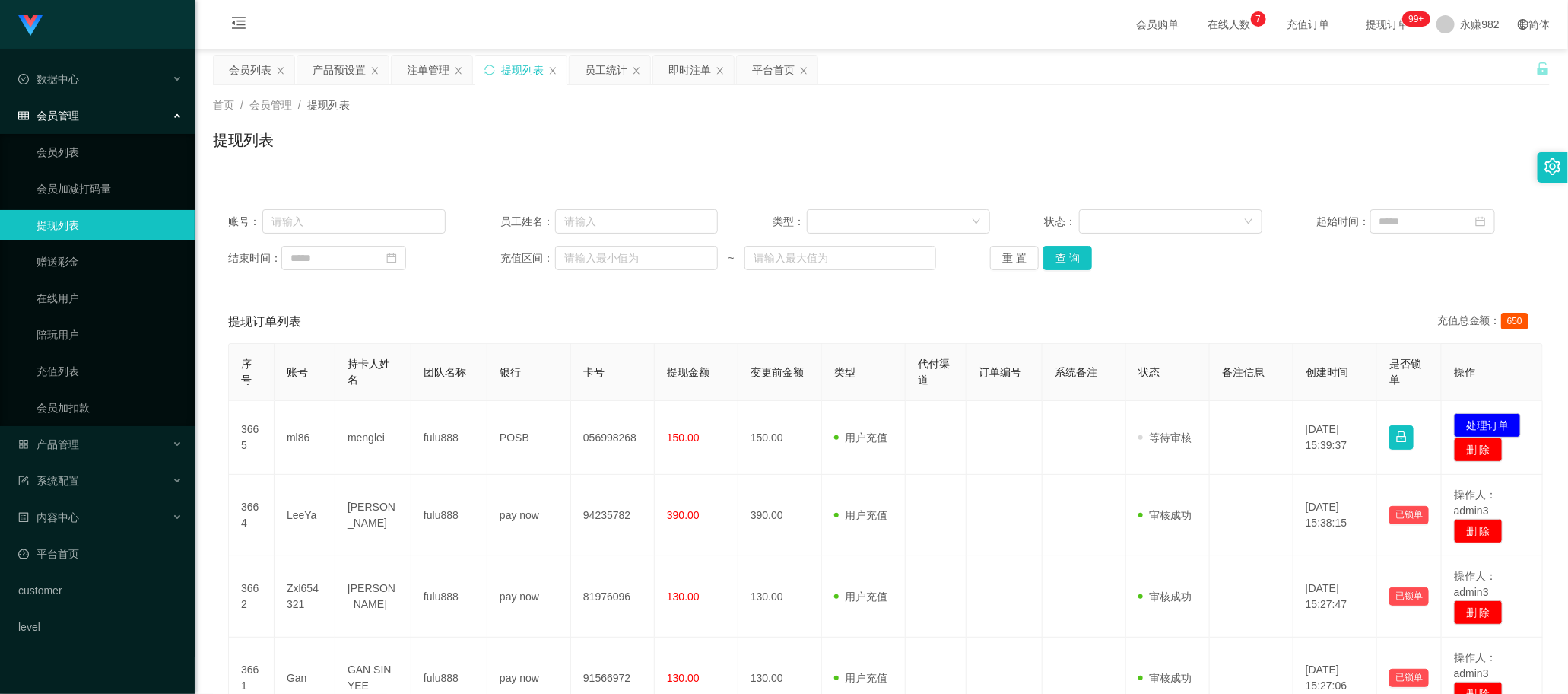
click at [761, 325] on div "提现订单列表 充值总金额： 650" at bounding box center [882, 321] width 1306 height 42
click at [1069, 261] on button "查 询" at bounding box center [1067, 258] width 49 height 25
click at [935, 306] on div "提现订单列表 充值总金额： 650" at bounding box center [882, 321] width 1306 height 42
click at [1069, 263] on button "查 询" at bounding box center [1067, 258] width 49 height 25
